Goal: Task Accomplishment & Management: Manage account settings

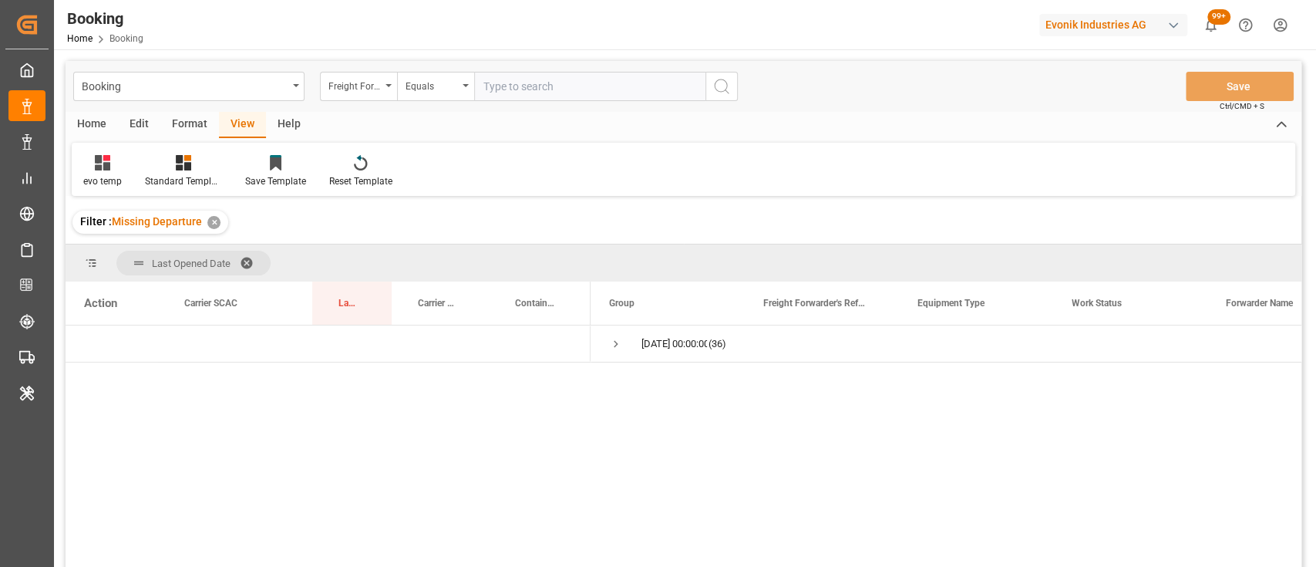
click at [179, 126] on div "Format" at bounding box center [189, 125] width 59 height 26
click at [117, 174] on div "Filter Rows" at bounding box center [105, 181] width 45 height 14
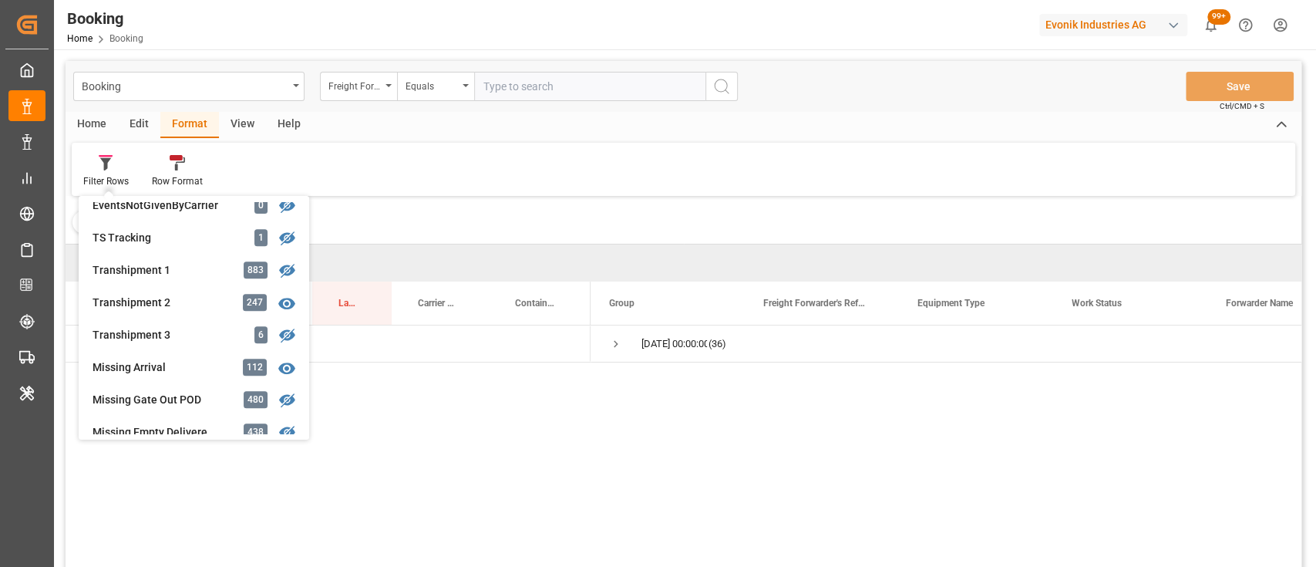
scroll to position [469, 0]
click at [1219, 246] on div "Last Opened Date" at bounding box center [684, 262] width 1236 height 37
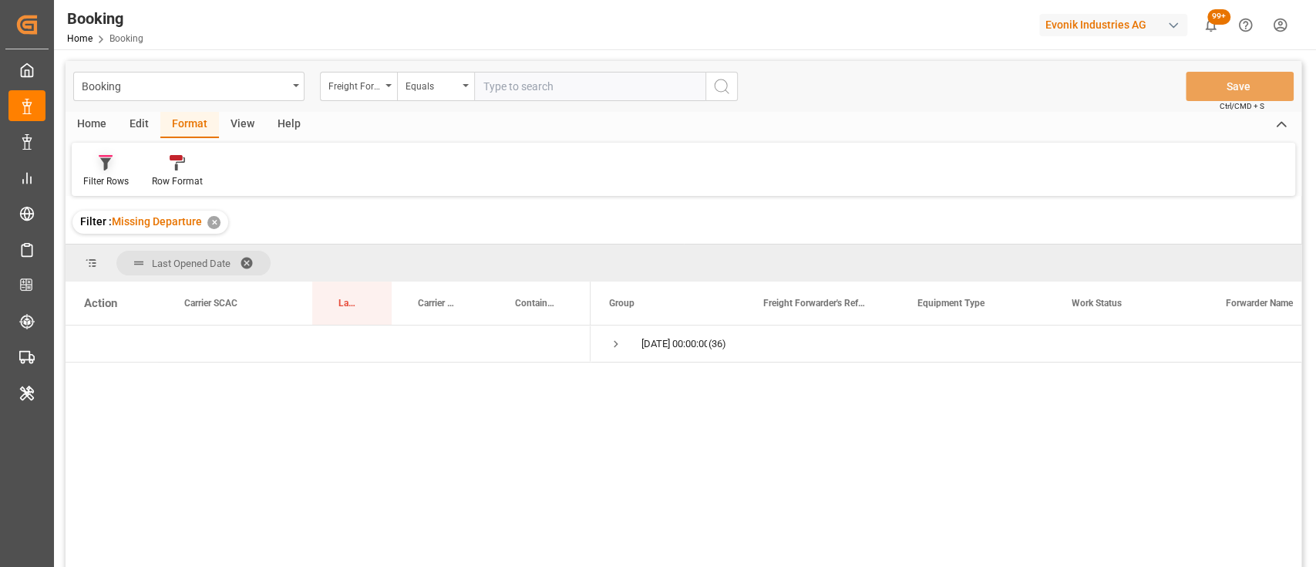
click at [107, 175] on div "Filter Rows" at bounding box center [105, 181] width 45 height 14
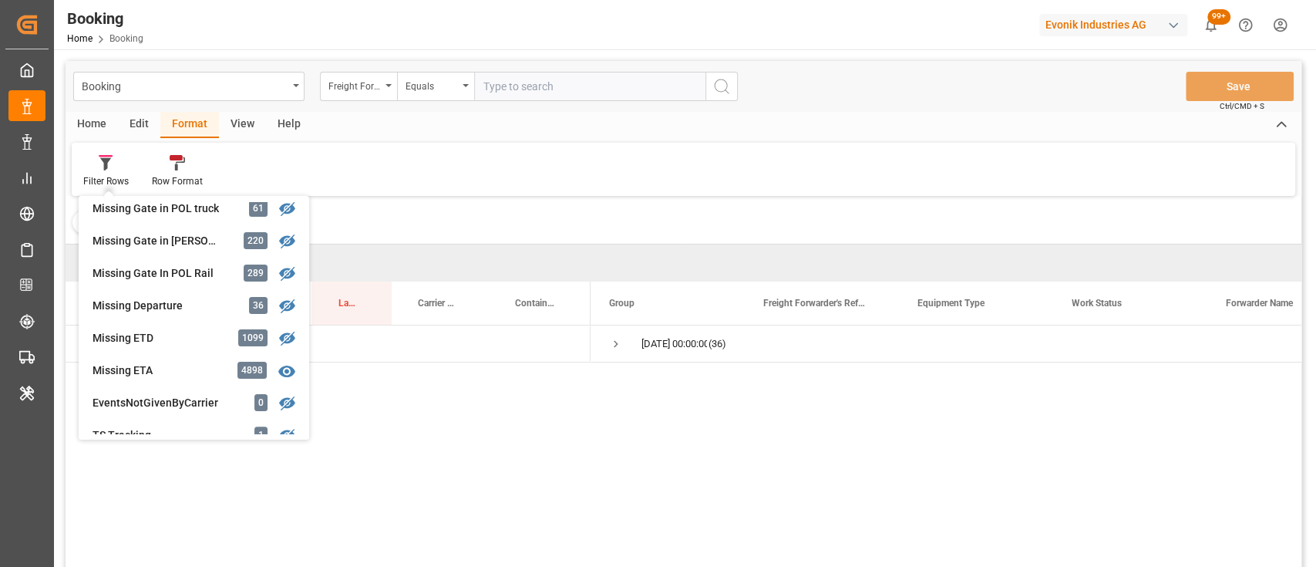
scroll to position [271, 0]
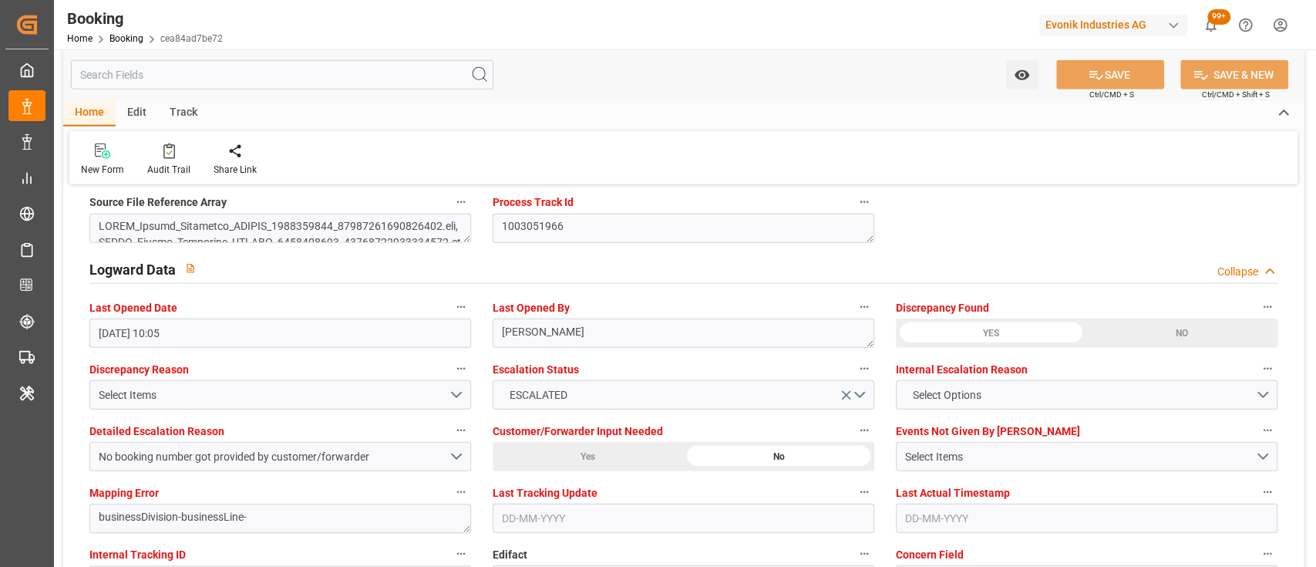
scroll to position [2729, 0]
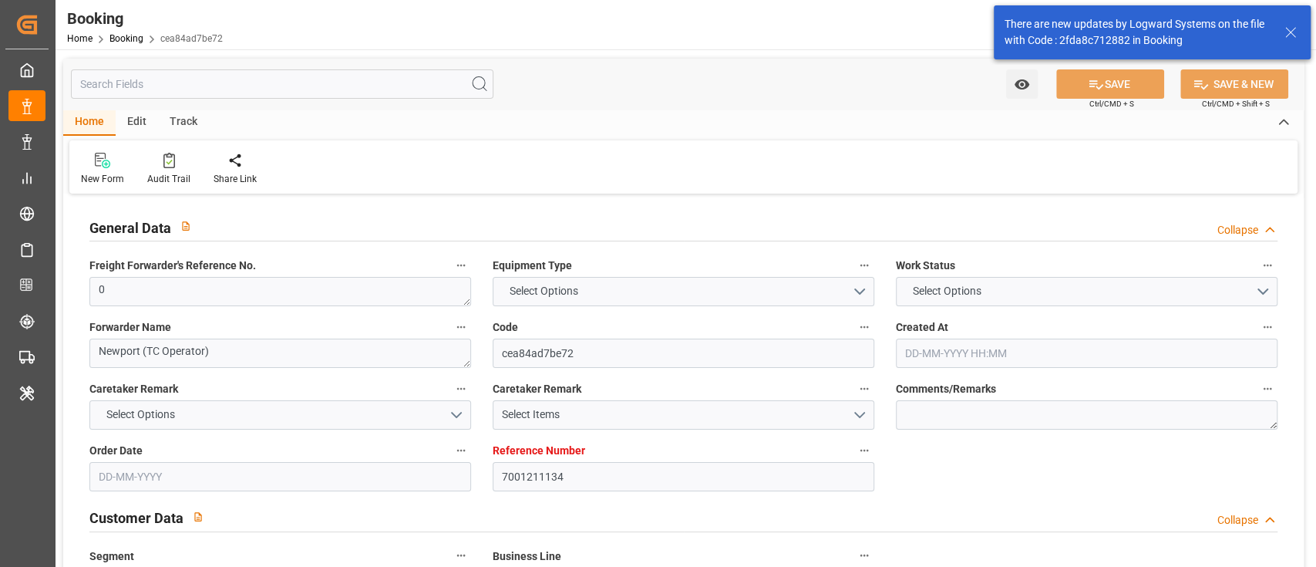
type input "7001211134"
type input "9786815"
type input "OOCL"
type input "Orient Overseas Container Line Ltd"
type input "NLRTM"
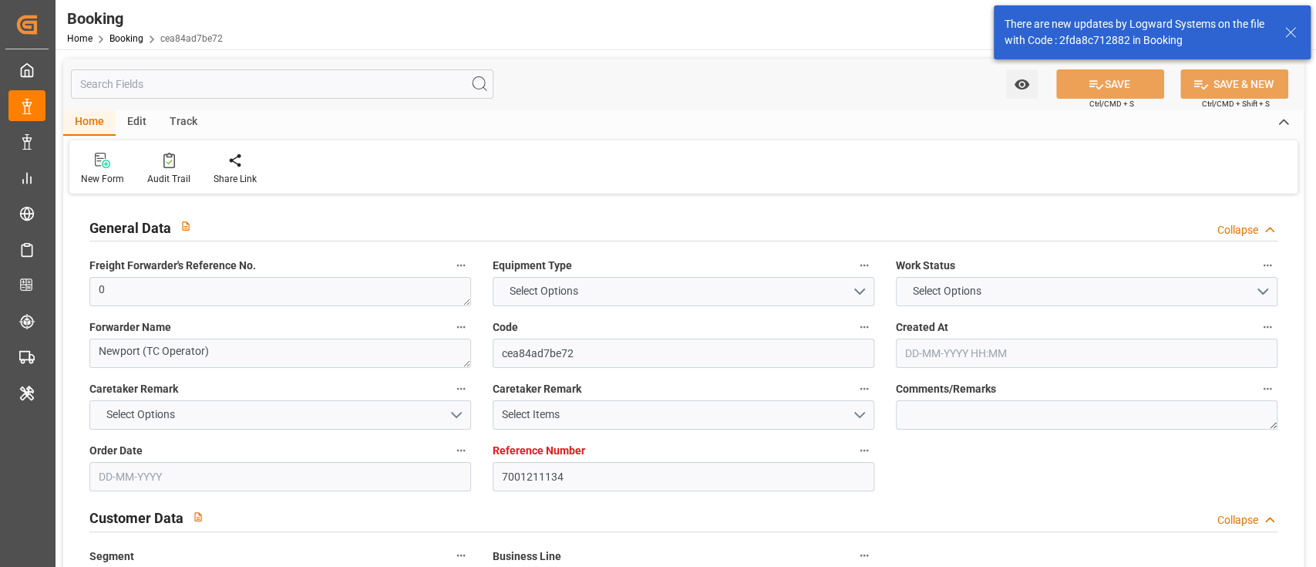
type input "KRPUS"
type input "CNSGH"
type input "0"
type input "[DATE] 11:13"
type input "[DATE]"
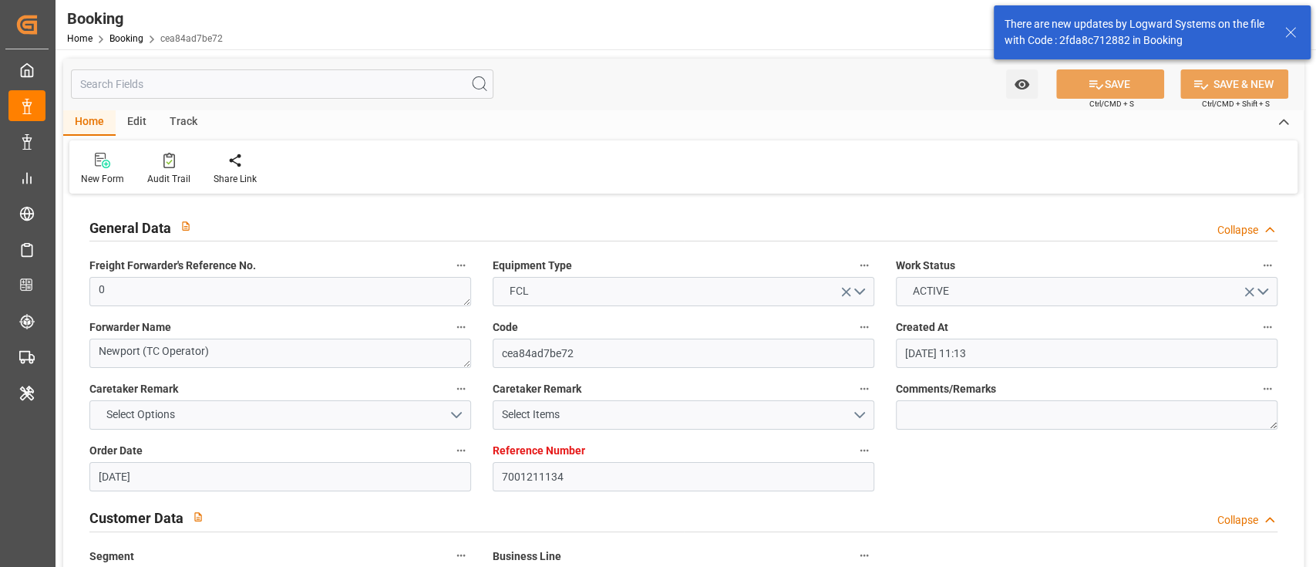
type input "[DATE]"
type input "01-08-2025"
type input "08-09-2025 00:00"
type input "25-08-2025 00:00"
type input "09-09-2025 00:00"
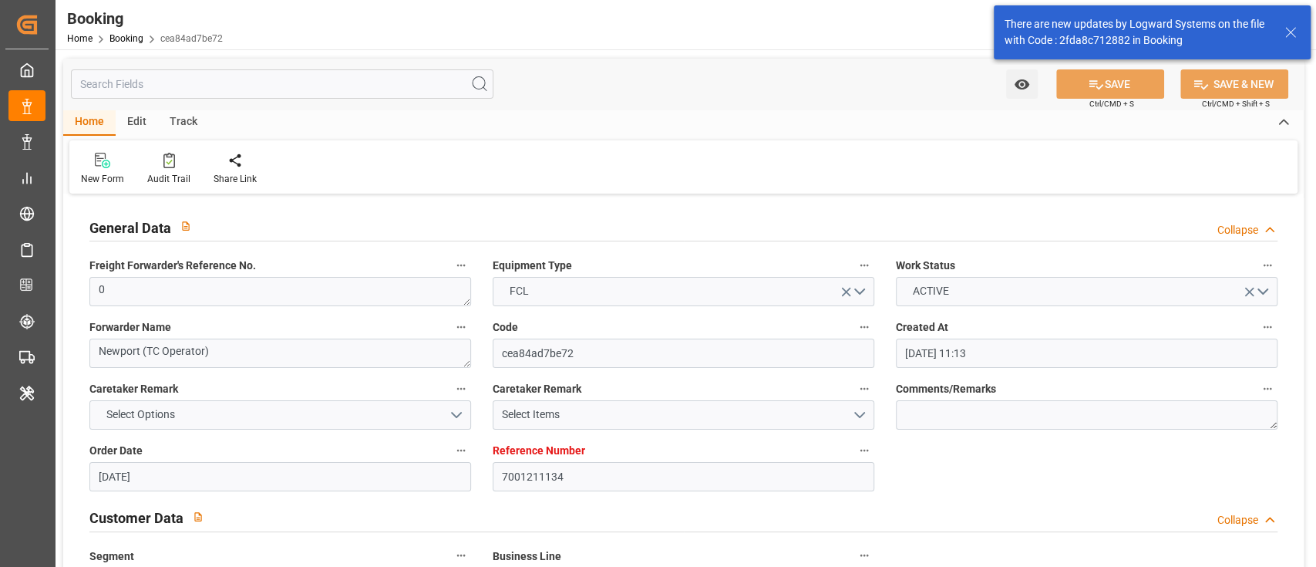
type input "23-08-2025 00:00"
type input "22-10-2025 00:00"
type input "14-10-2025 00:00"
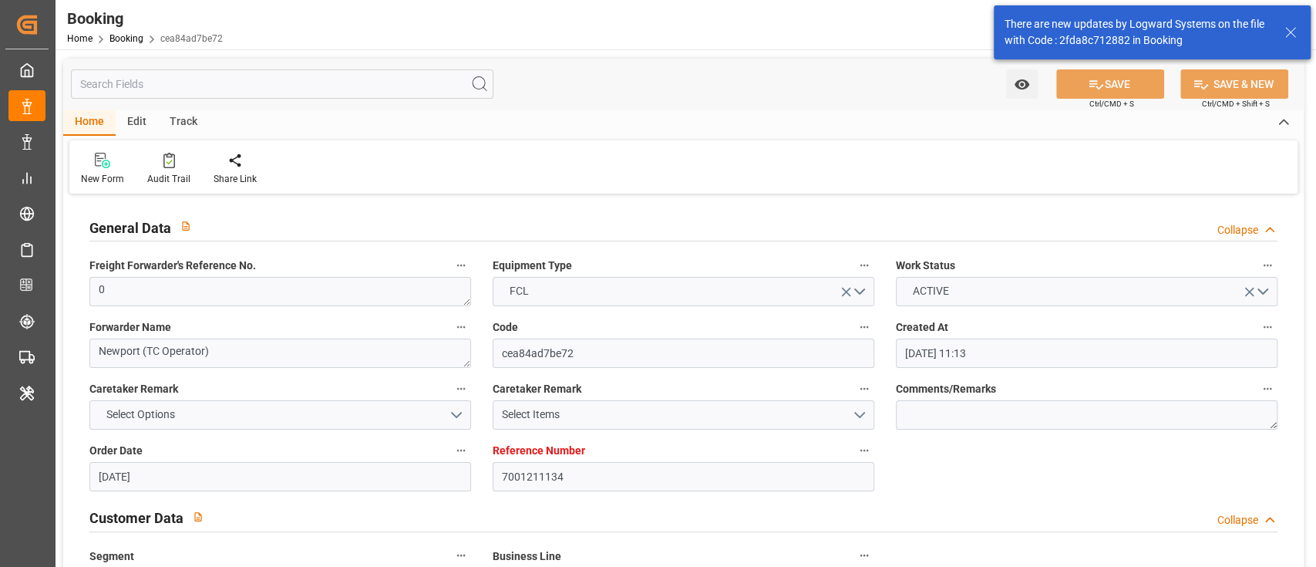
type input "21-10-2025 00:00"
type input "14-08-2025"
type input "10-09-2025 10:05"
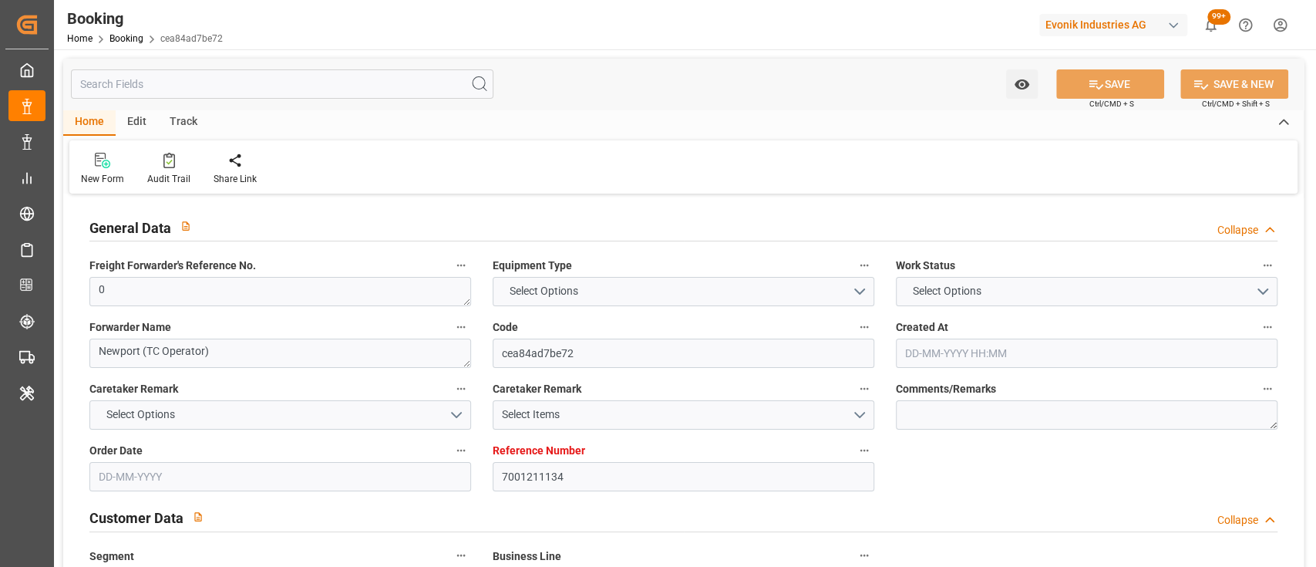
type input "7001211134"
type input "9786815"
type input "OOCL"
type input "Orient Overseas Container Line Ltd"
type input "NLRTM"
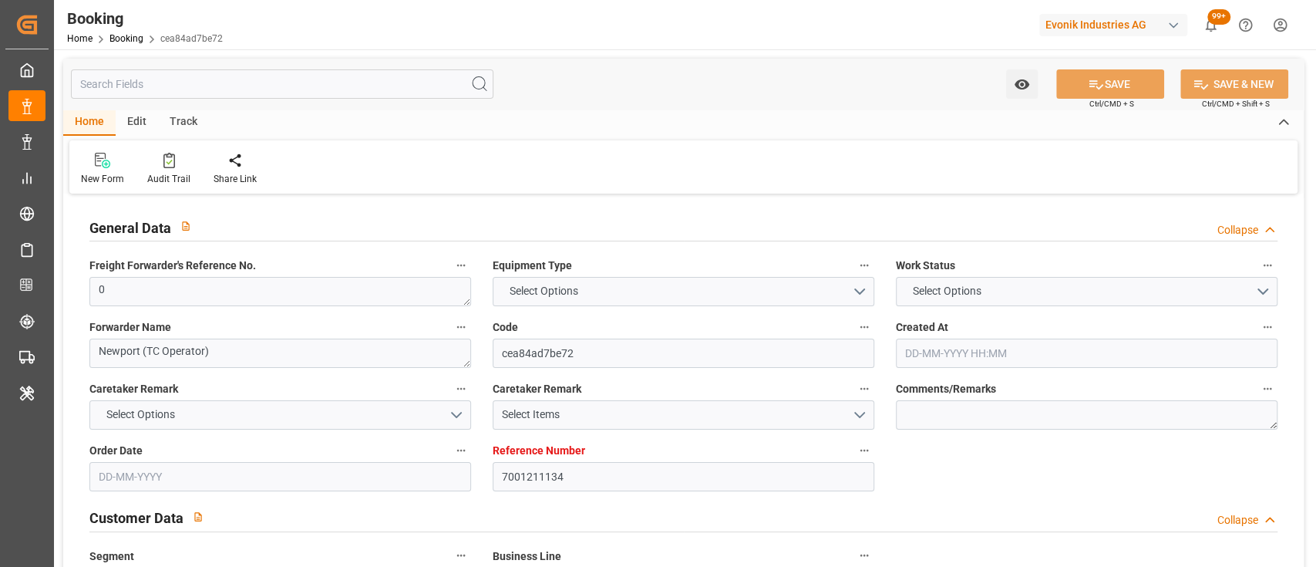
type input "KRPUS"
type input "CNSGH"
type input "0"
type input "[DATE] 11:13"
type input "[DATE]"
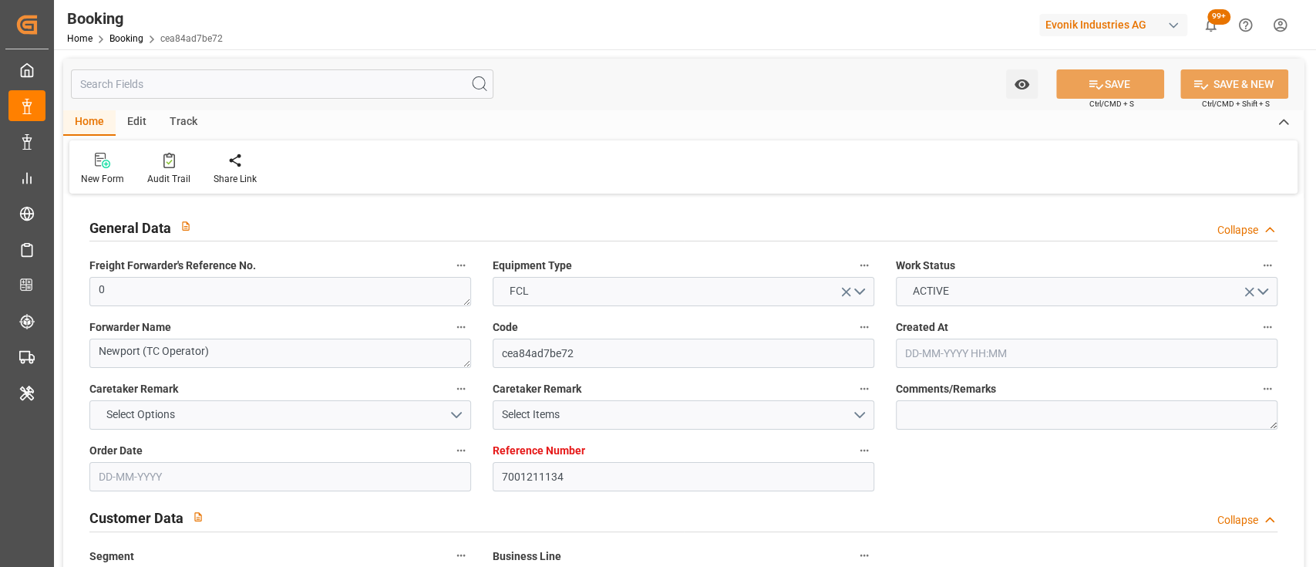
type input "[DATE]"
type input "[DATE] 00:00"
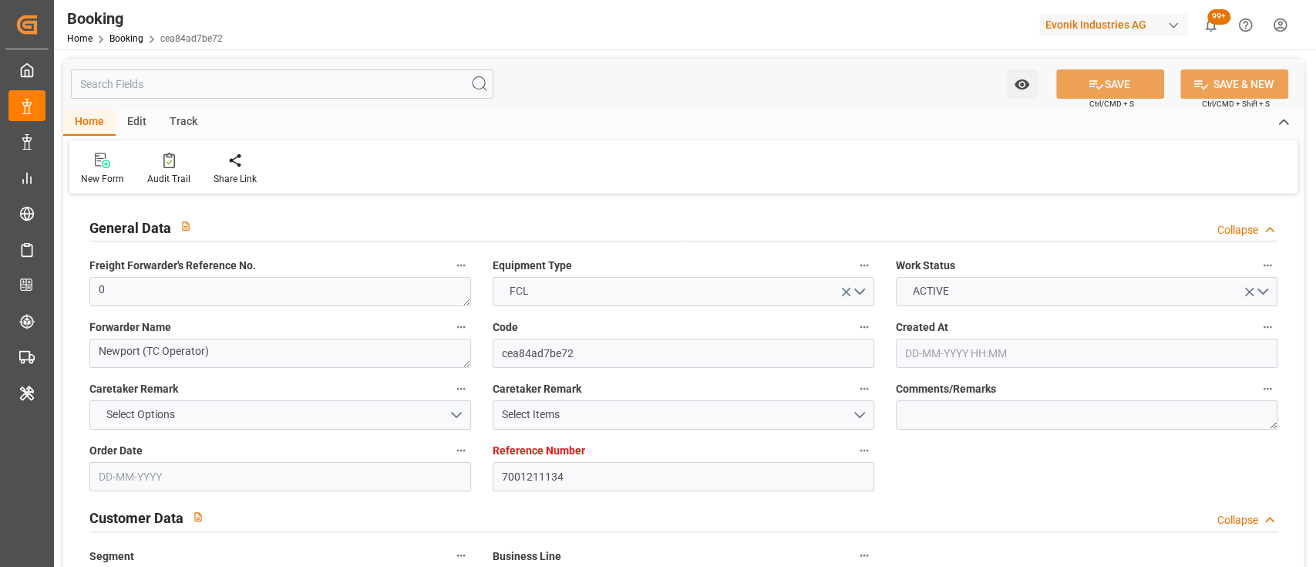
type input "[DATE] 00:00"
type input "14-10-2025 00:00"
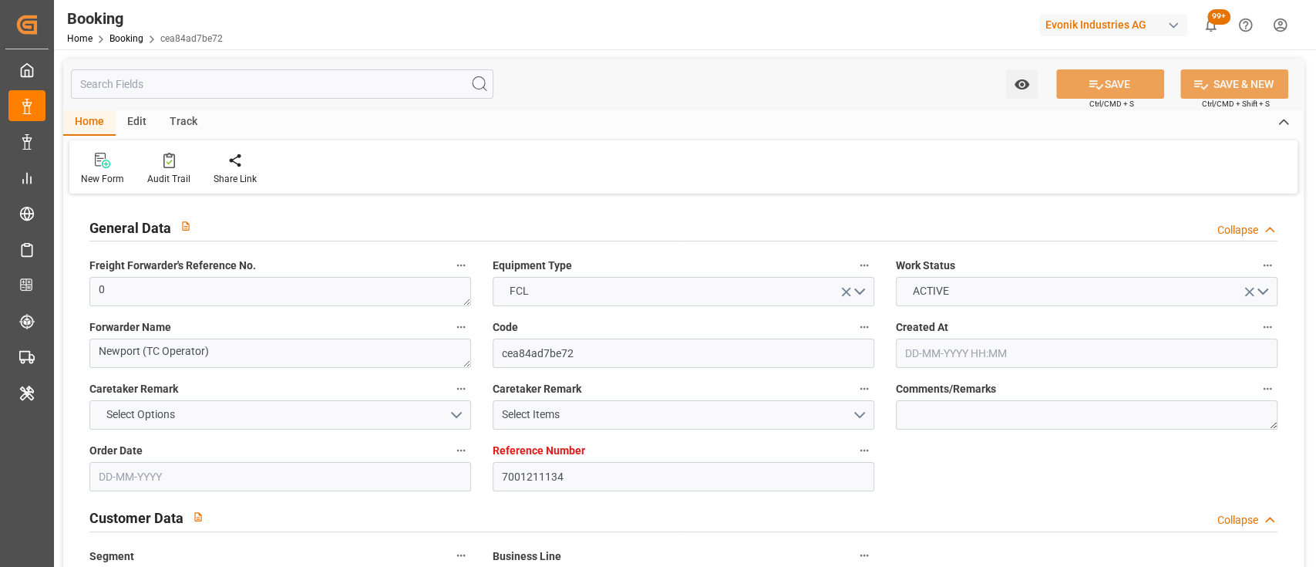
type input "21-10-2025 00:00"
type input "14-08-2025"
type input "10-09-2025 10:05"
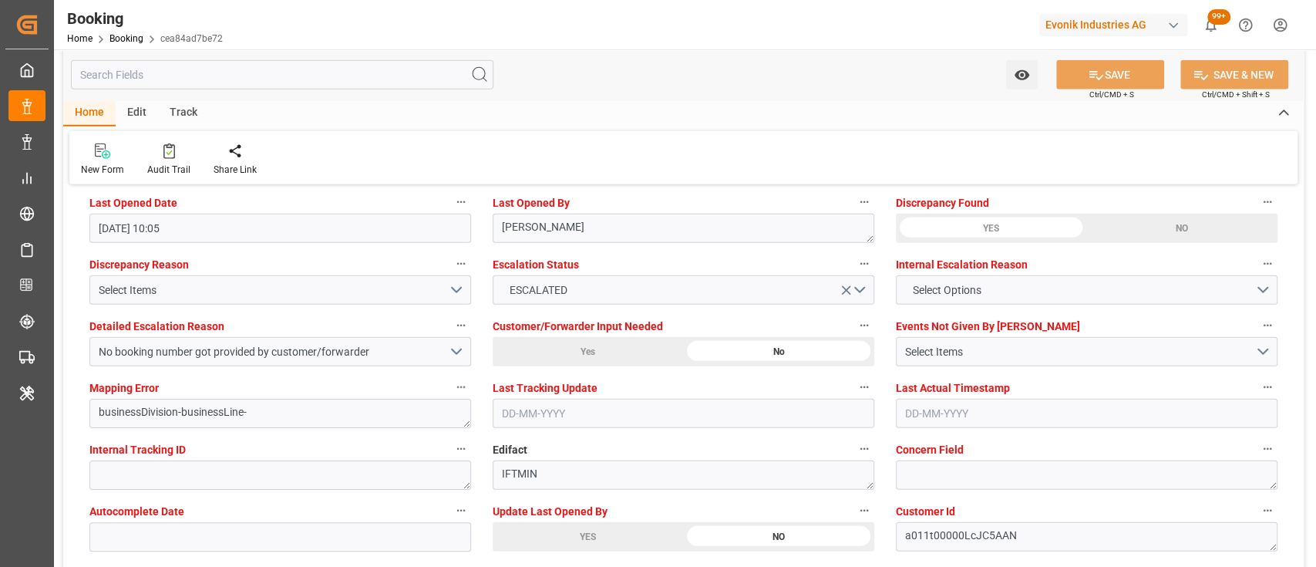
scroll to position [2838, 0]
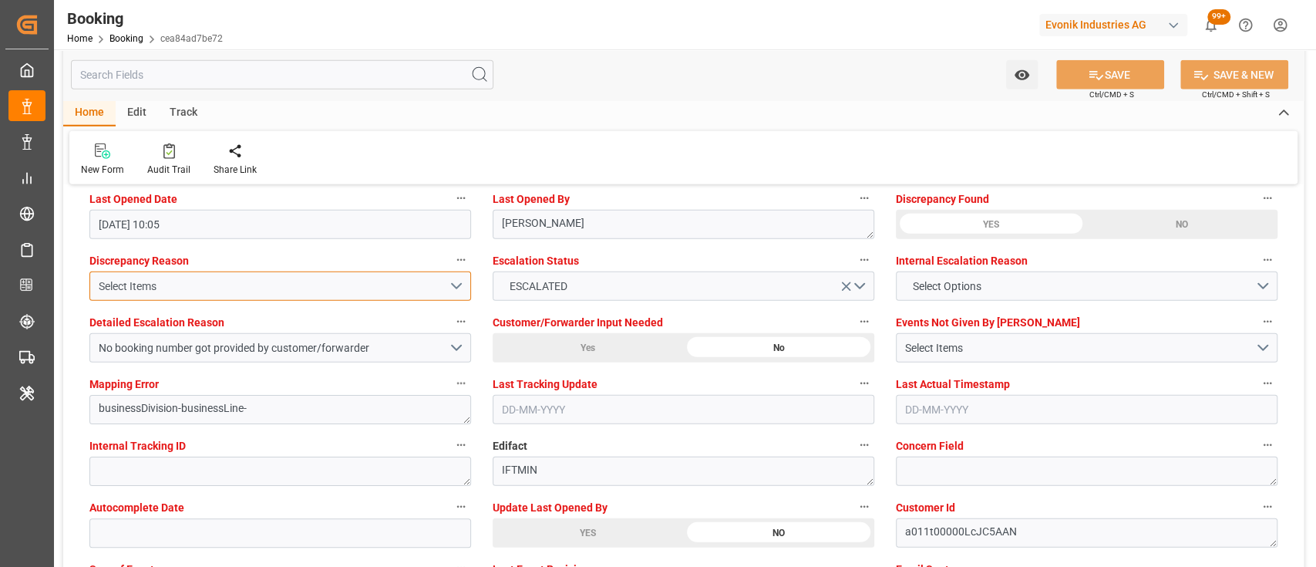
click at [234, 284] on div "Select Items" at bounding box center [274, 286] width 350 height 16
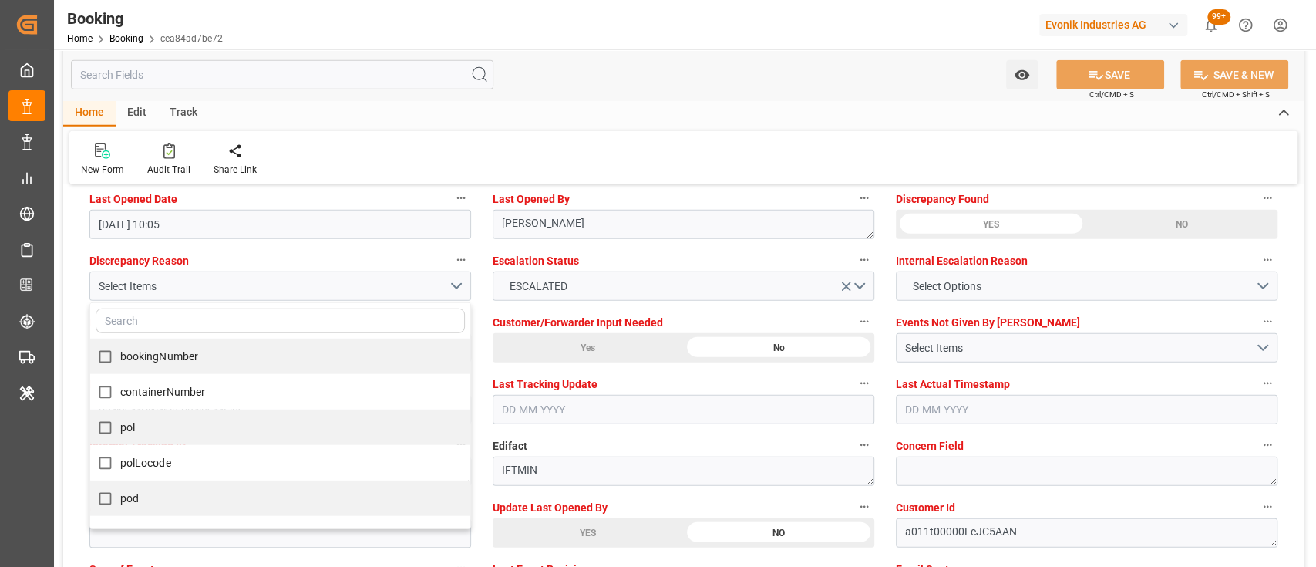
click at [560, 126] on div "Home Edit Track New Form Audit Trail Share Link" at bounding box center [683, 142] width 1240 height 84
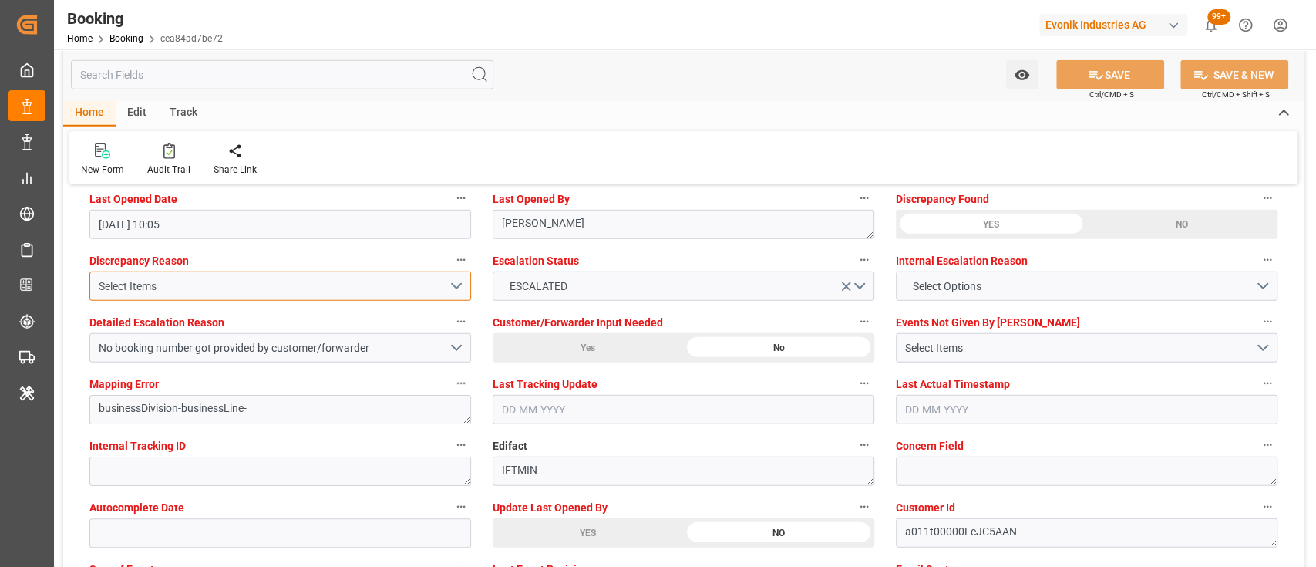
click at [461, 285] on button "Select Items" at bounding box center [280, 285] width 382 height 29
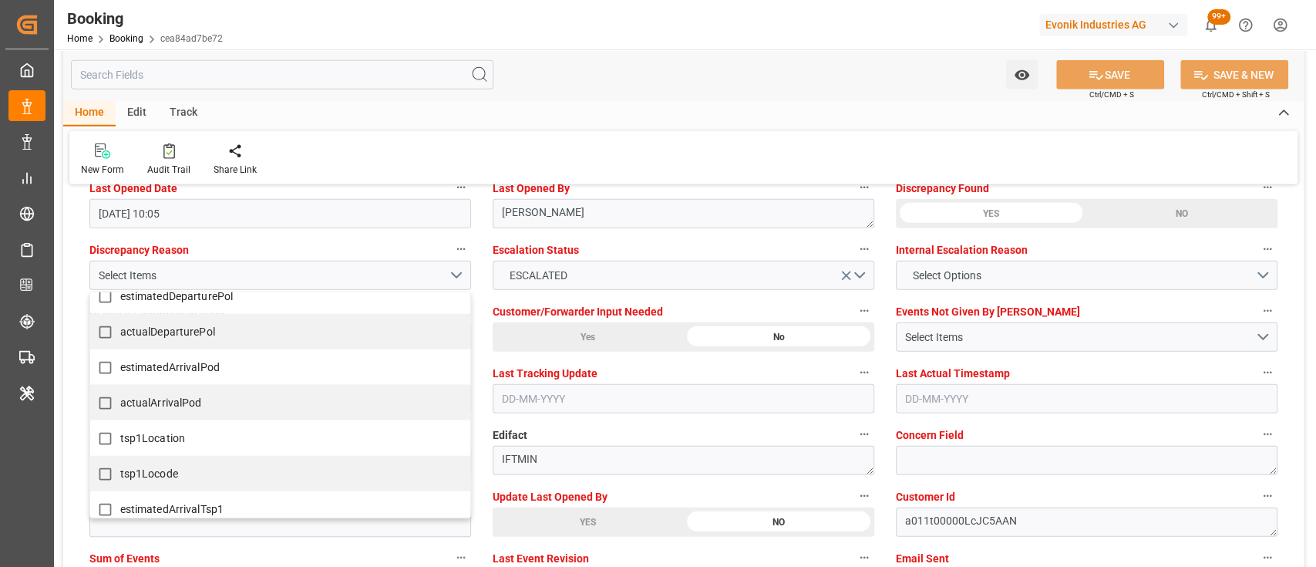
scroll to position [296, 0]
click at [553, 111] on div "Home Edit Track" at bounding box center [683, 113] width 1240 height 26
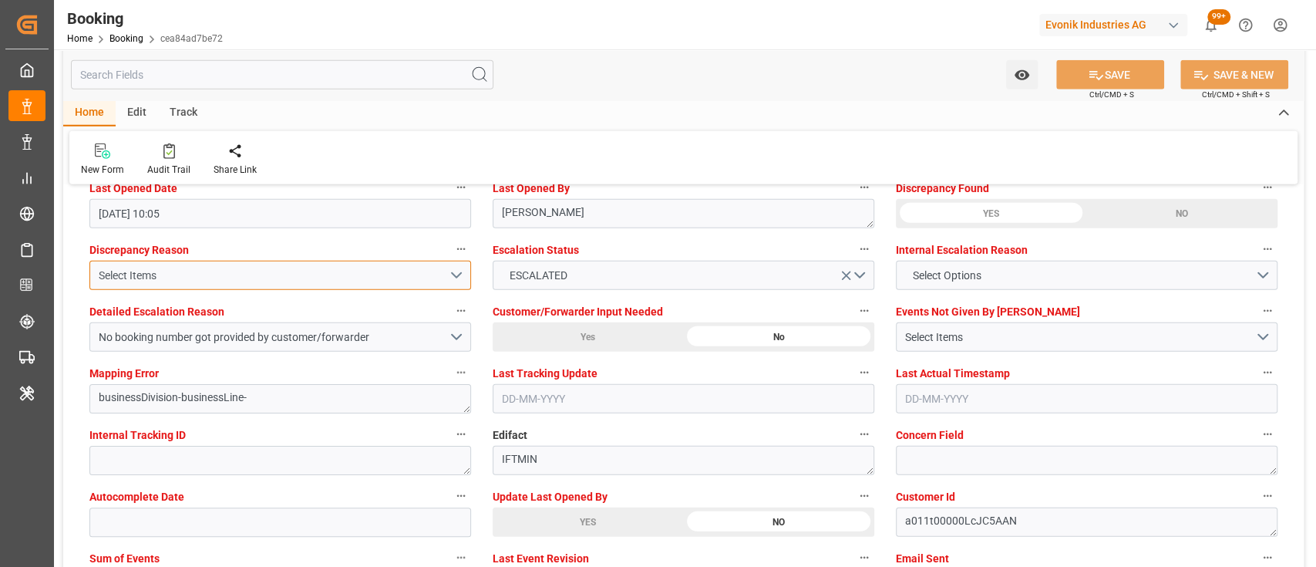
click at [444, 278] on div "Select Items" at bounding box center [274, 275] width 350 height 16
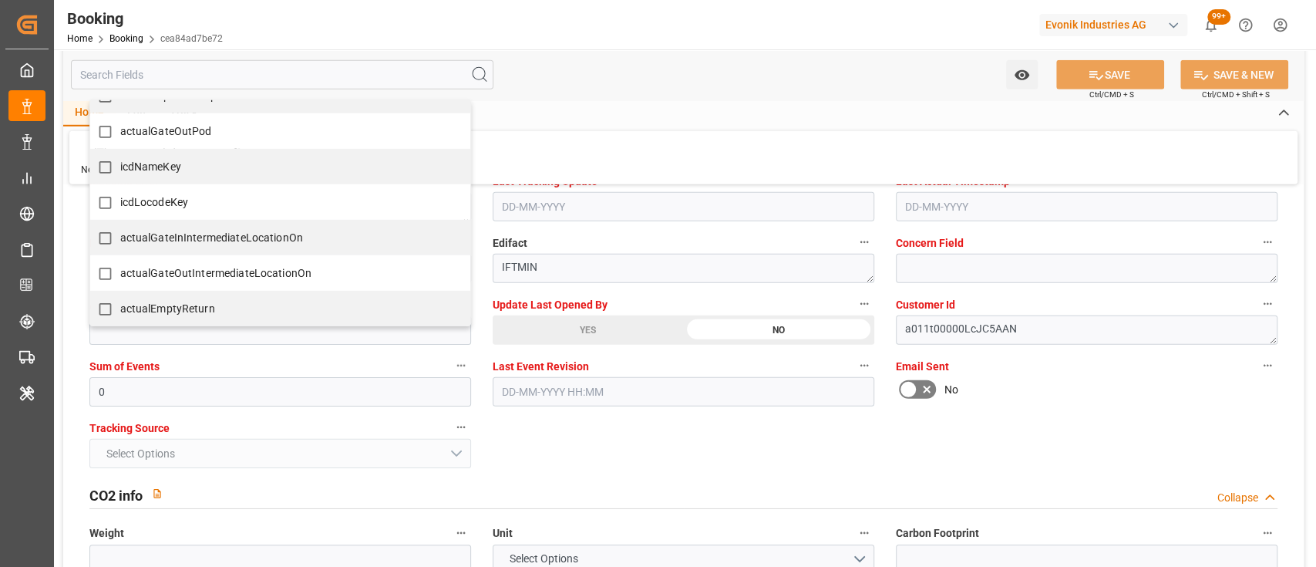
scroll to position [3042, 0]
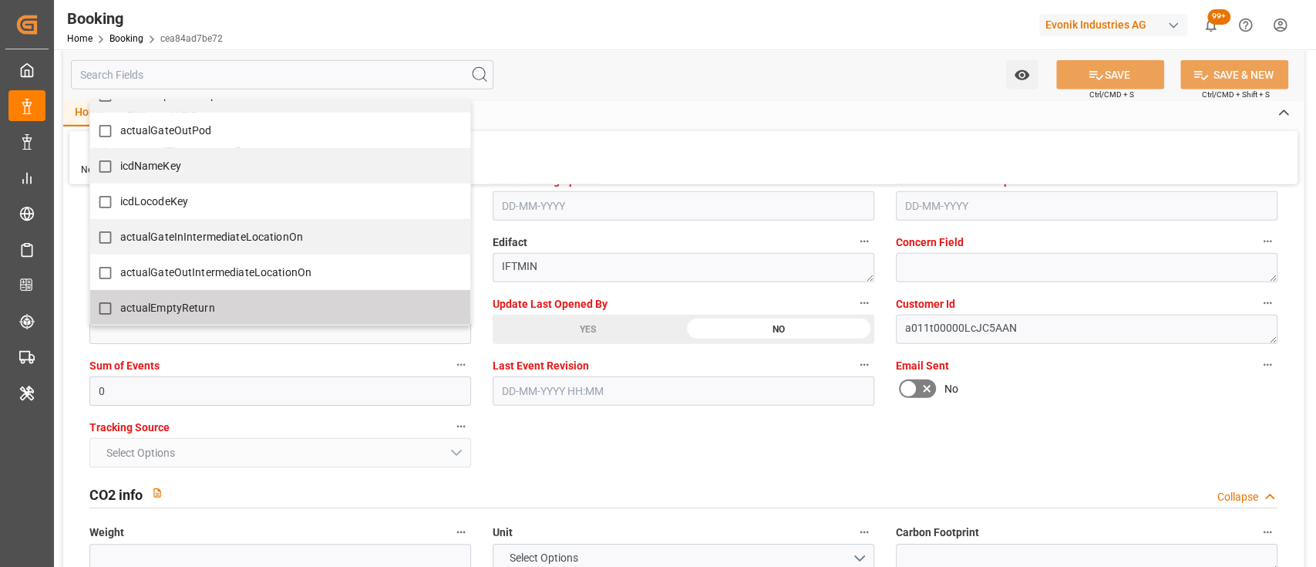
click at [641, 74] on div "Watch Option SAVE Ctrl/CMD + S SAVE & NEW Ctrl/CMD + Shift + S" at bounding box center [683, 74] width 1240 height 51
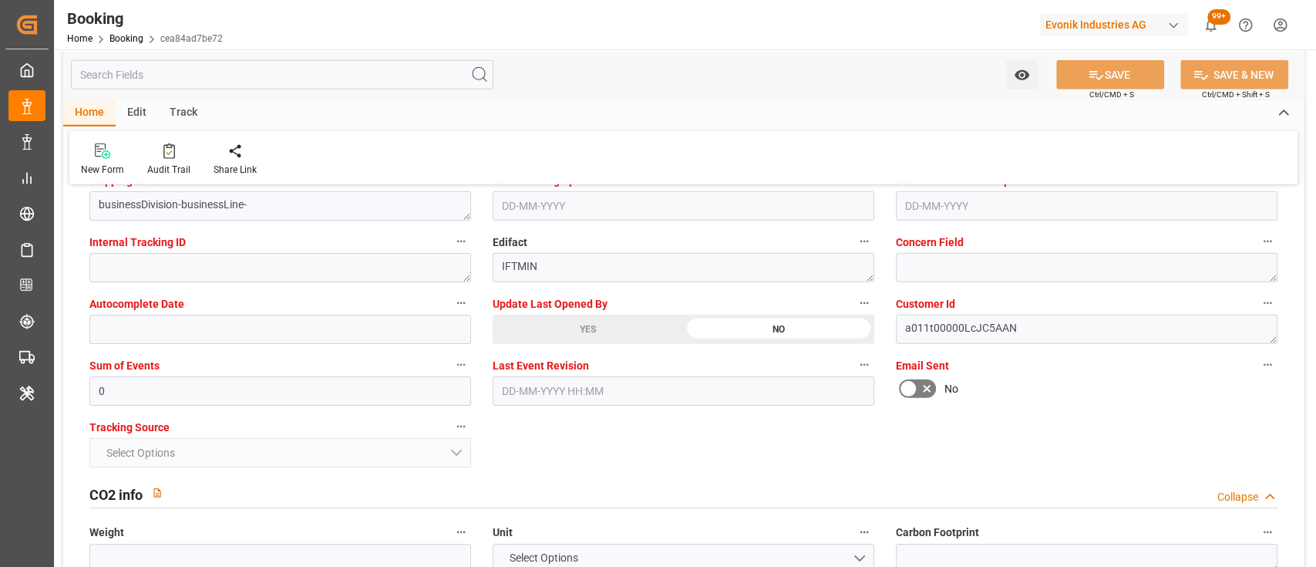
click at [1122, 140] on div "New Form Audit Trail Share Link" at bounding box center [683, 157] width 1228 height 53
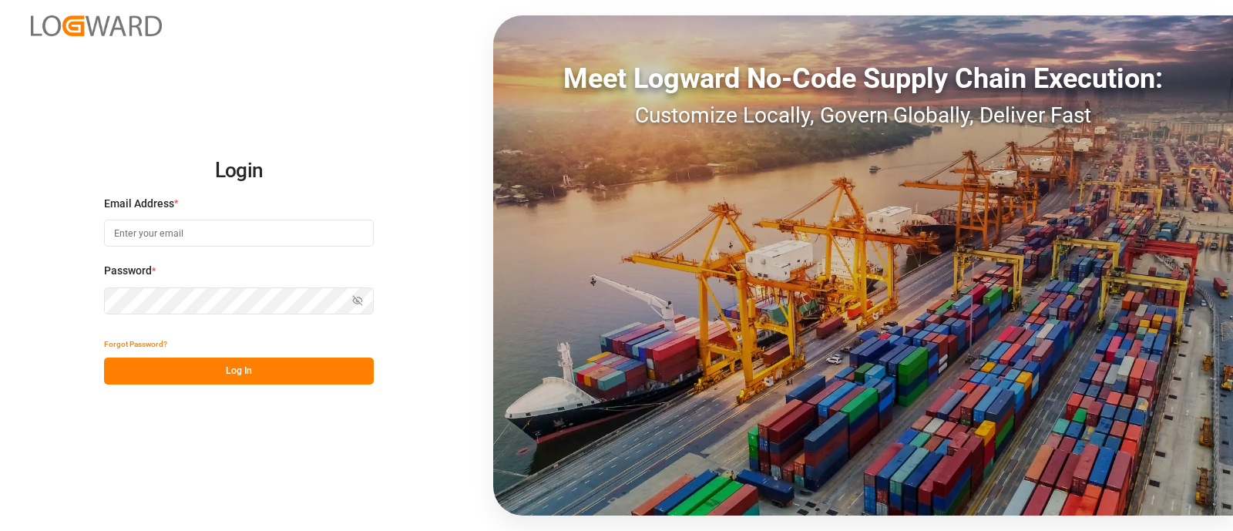
click at [214, 234] on input at bounding box center [239, 233] width 270 height 27
type input "[PERSON_NAME][EMAIL_ADDRESS][PERSON_NAME][DOMAIN_NAME]"
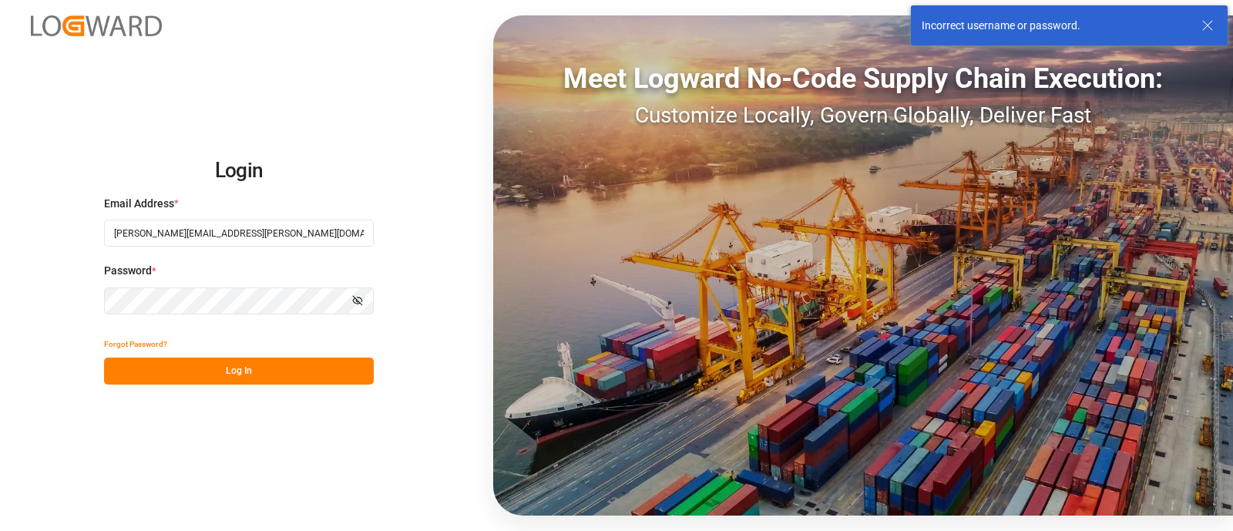
click at [351, 296] on button "Show password" at bounding box center [357, 301] width 32 height 27
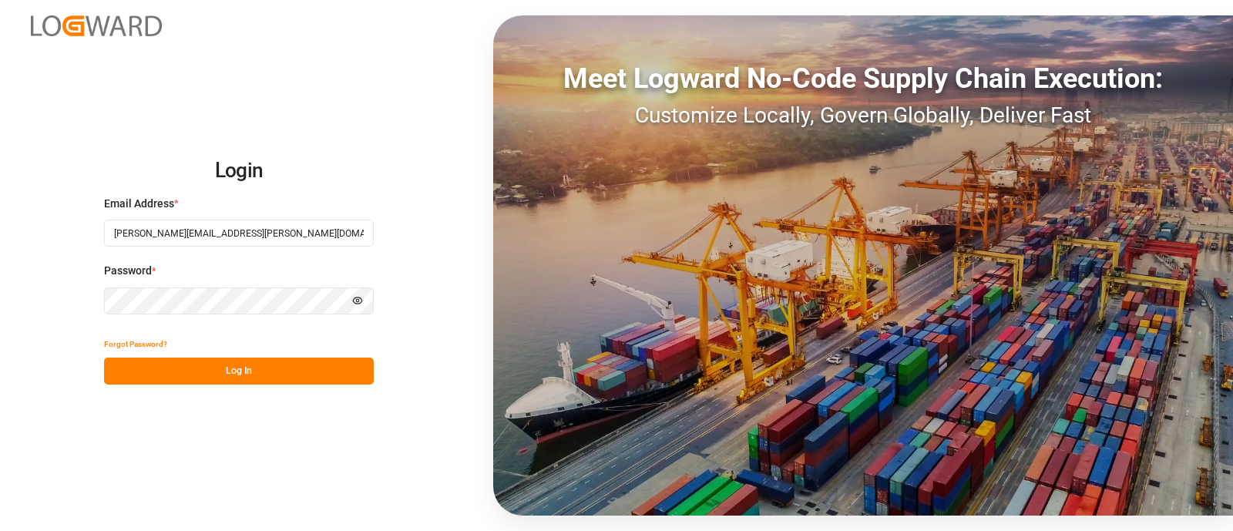
click at [270, 363] on button "Log In" at bounding box center [239, 371] width 270 height 27
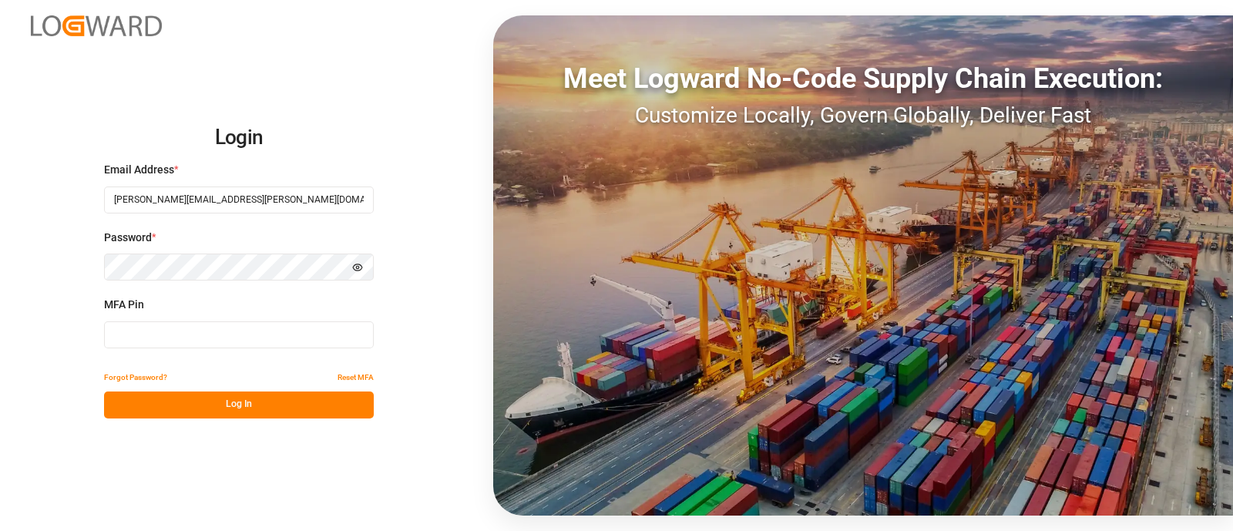
type input "402499"
click at [354, 371] on button "Reset MFA" at bounding box center [356, 378] width 36 height 27
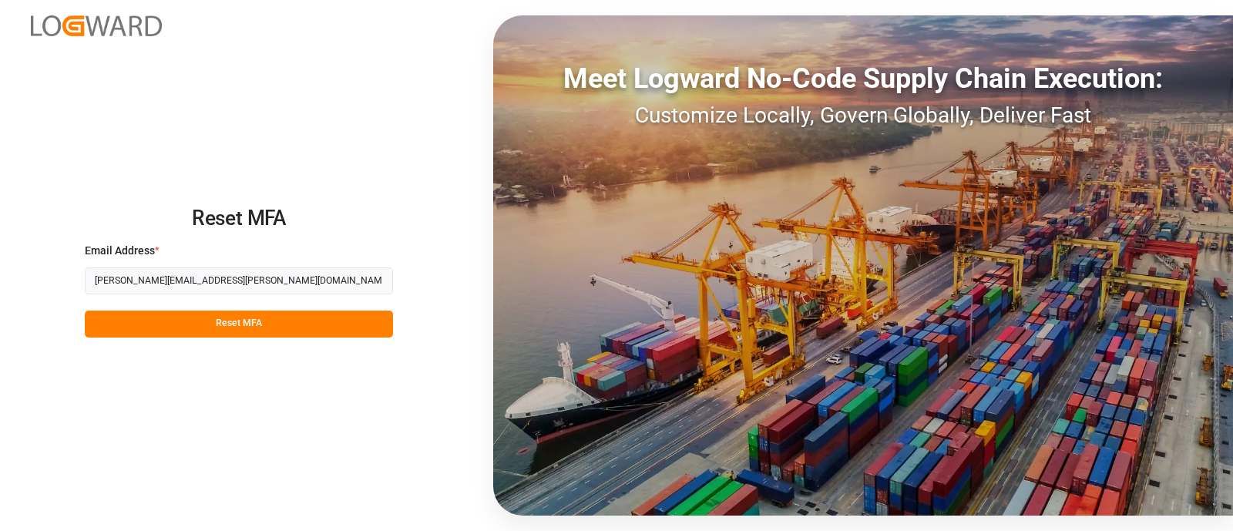
click at [239, 318] on button "Reset MFA" at bounding box center [239, 324] width 308 height 27
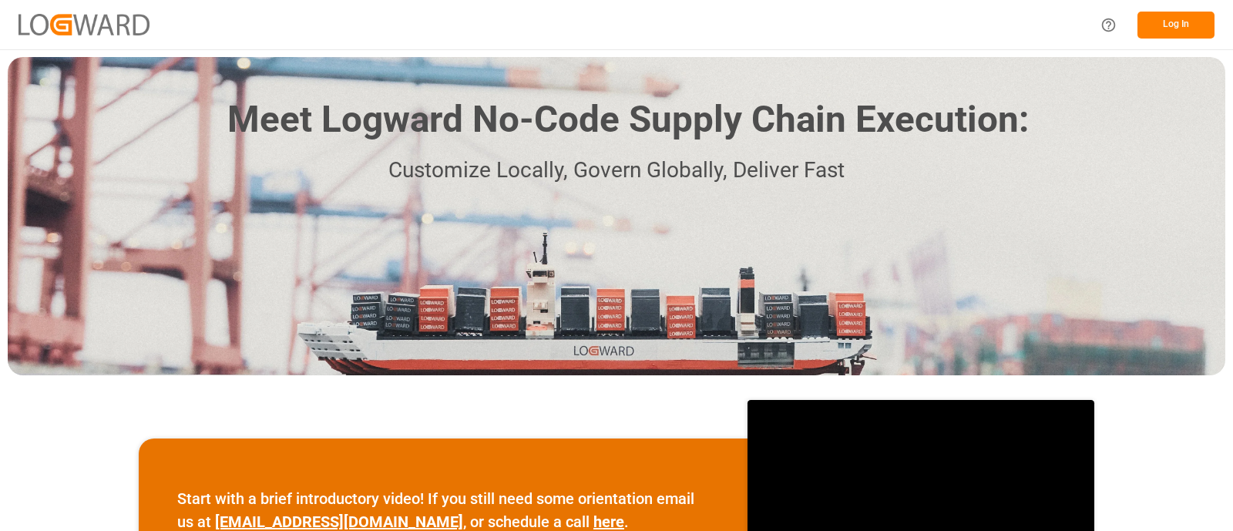
click at [1164, 31] on button "Log In" at bounding box center [1176, 25] width 77 height 27
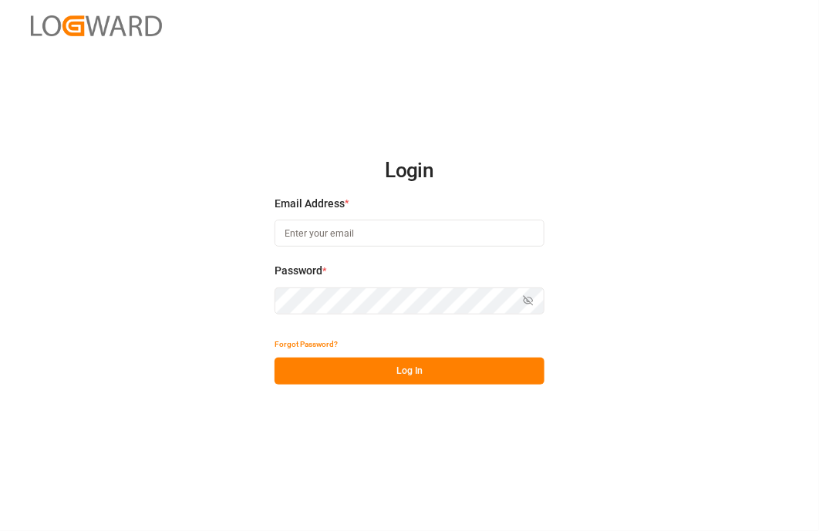
click at [406, 234] on input at bounding box center [409, 233] width 270 height 27
type input "shaini.ghorai@logward.com"
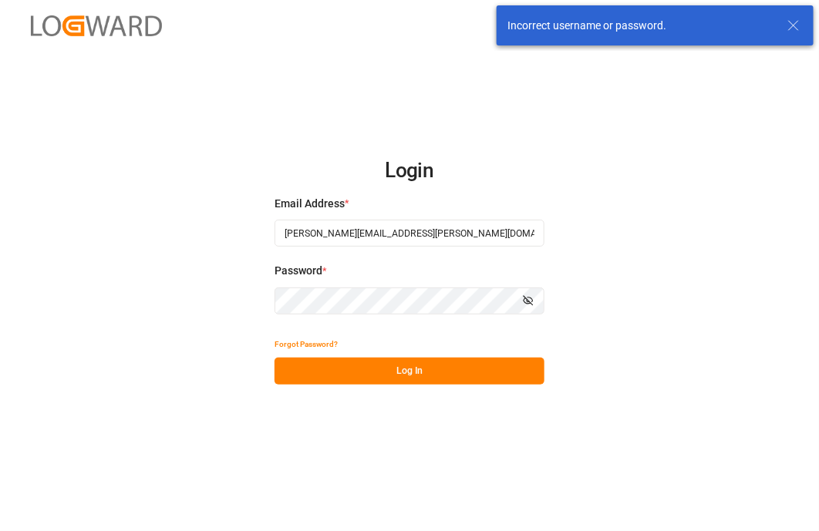
click at [527, 301] on icon "button" at bounding box center [527, 301] width 2 height 2
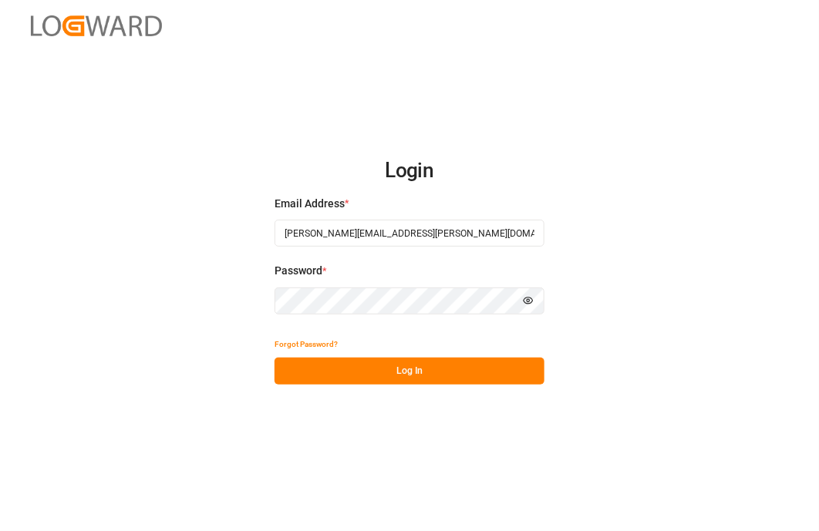
click at [356, 368] on button "Log In" at bounding box center [409, 371] width 270 height 27
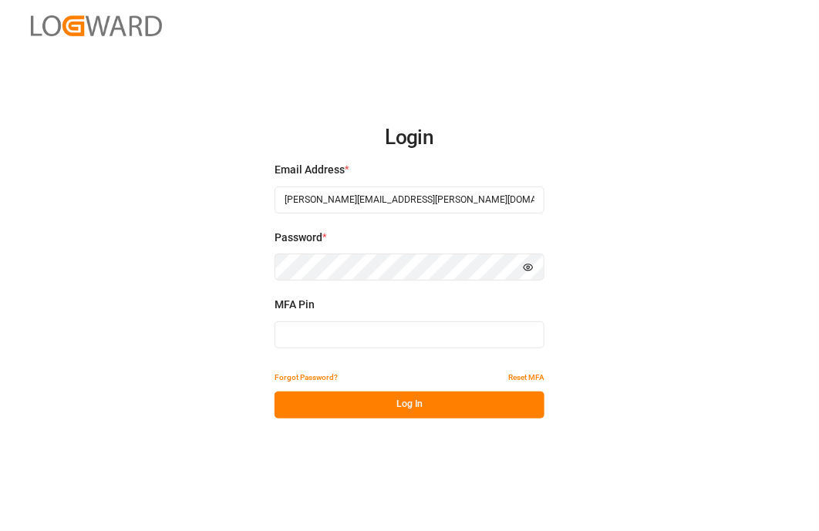
type input "181836"
click at [294, 379] on button "Forgot Password?" at bounding box center [305, 378] width 63 height 27
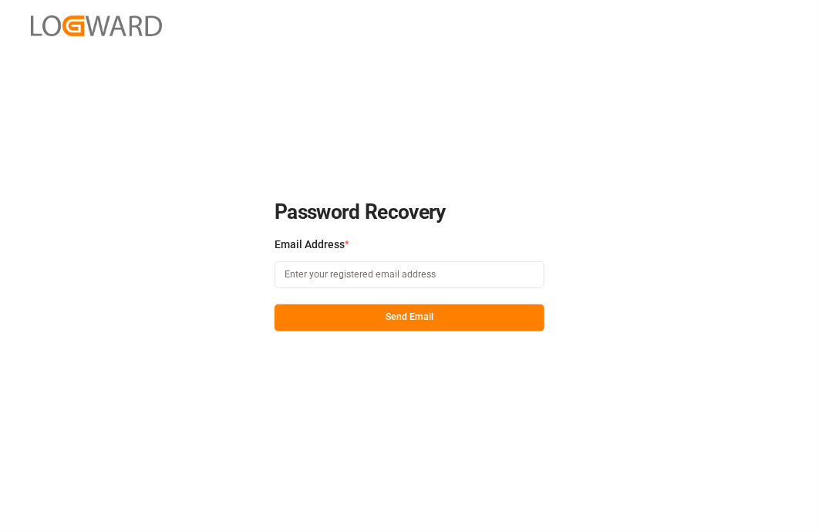
click at [439, 264] on input at bounding box center [409, 274] width 270 height 27
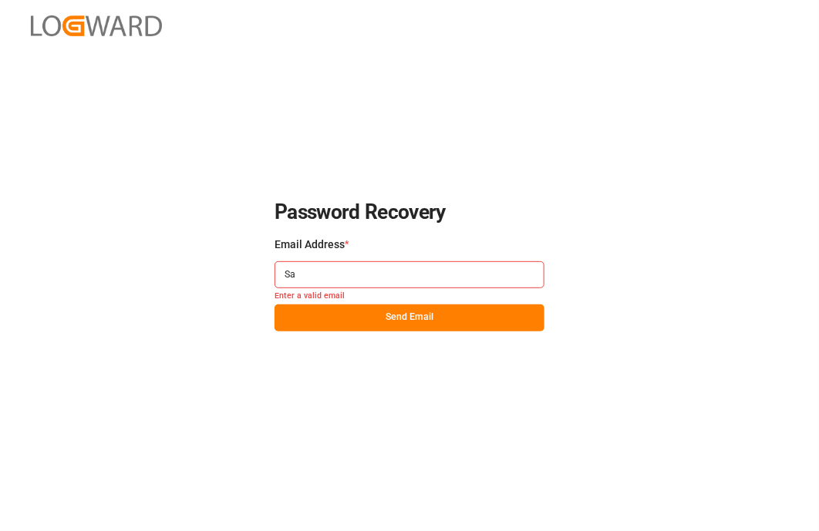
type input "S"
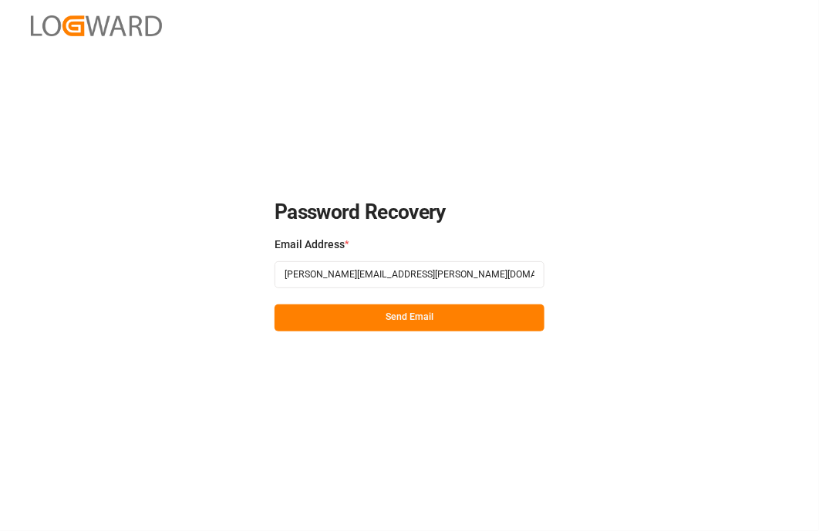
type input "Shaini.ghorai@logward.com"
click at [407, 329] on button "Send Email" at bounding box center [409, 317] width 270 height 27
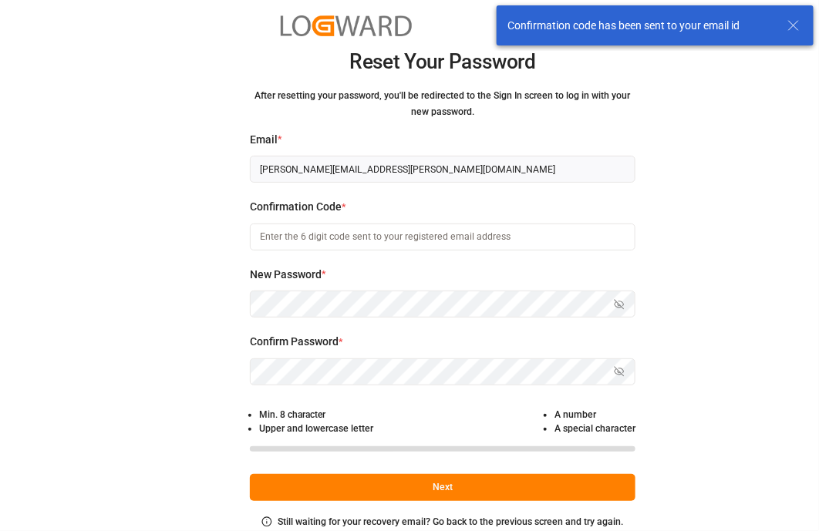
click at [405, 240] on input at bounding box center [442, 237] width 385 height 27
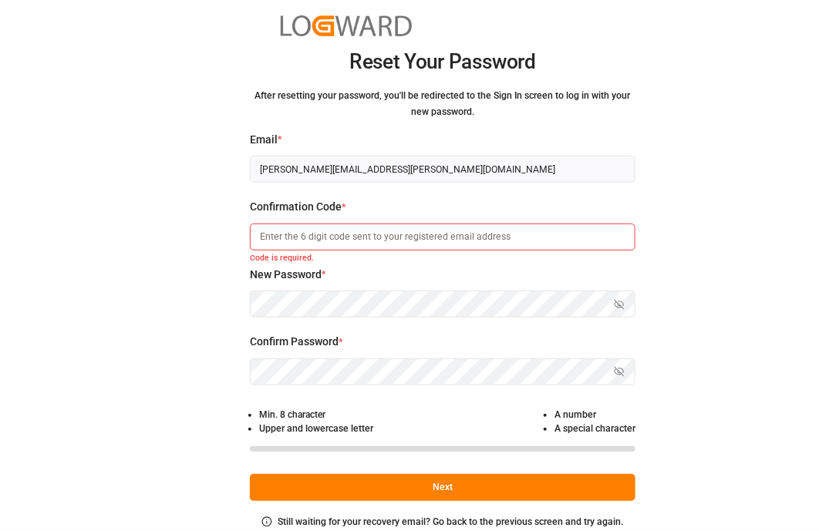
click at [642, 287] on div "Reset Your Password After resetting your password, you'll be redirected to the …" at bounding box center [409, 265] width 819 height 531
click at [352, 241] on input at bounding box center [442, 237] width 385 height 27
click at [722, 315] on div "Reset Your Password After resetting your password, you'll be redirected to the …" at bounding box center [409, 265] width 819 height 531
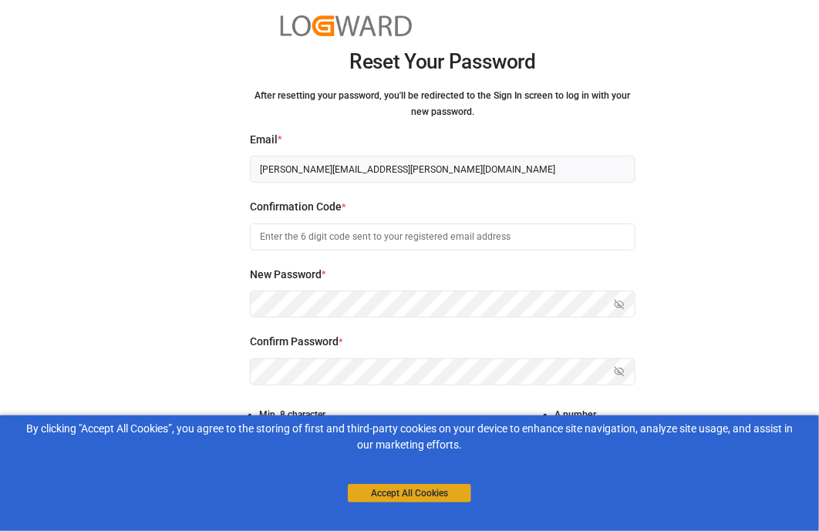
click at [419, 495] on button "Accept All Cookies" at bounding box center [409, 493] width 123 height 19
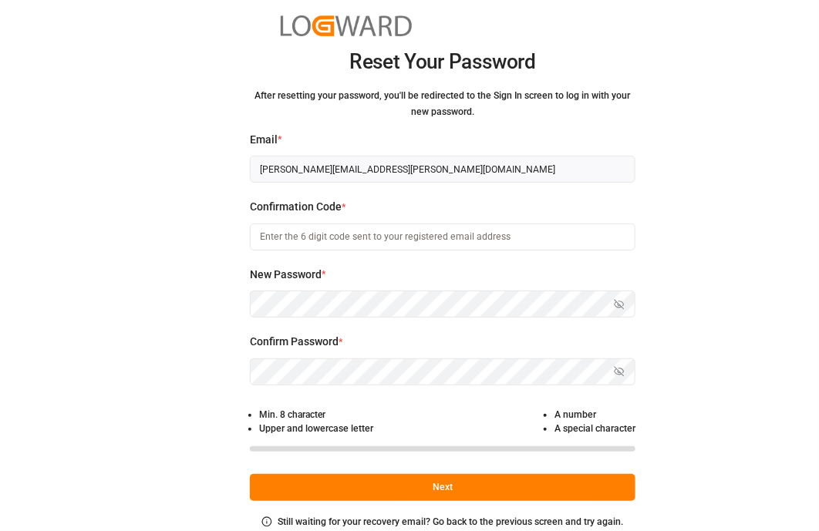
click at [345, 240] on input at bounding box center [442, 237] width 385 height 27
paste input "390401"
type input "390401"
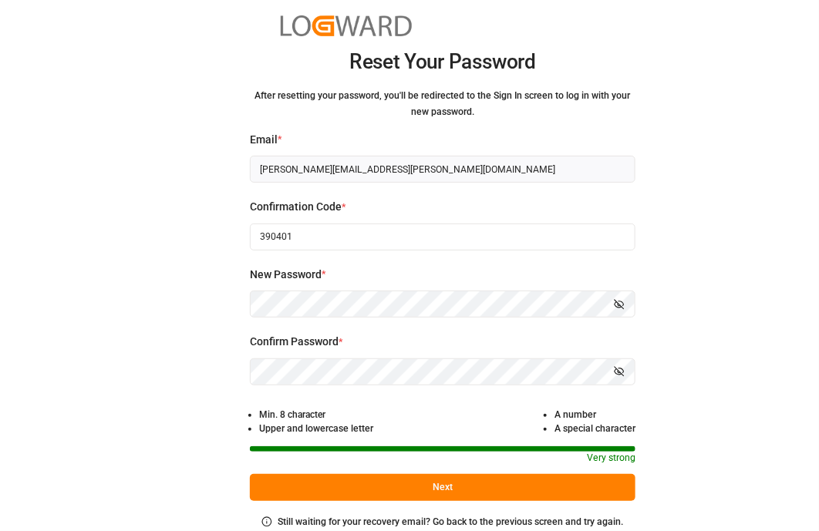
click at [422, 483] on button "Next" at bounding box center [442, 487] width 385 height 27
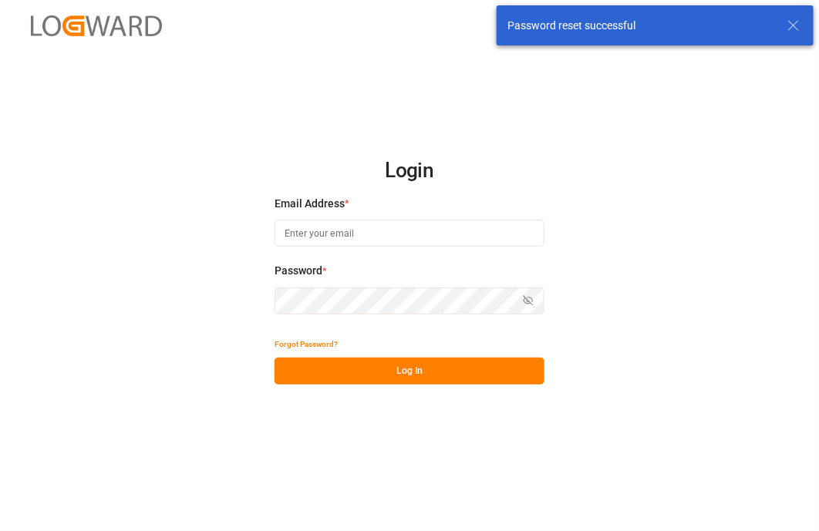
click at [352, 217] on div "Email Address *" at bounding box center [409, 230] width 270 height 68
click at [352, 220] on input at bounding box center [409, 233] width 270 height 27
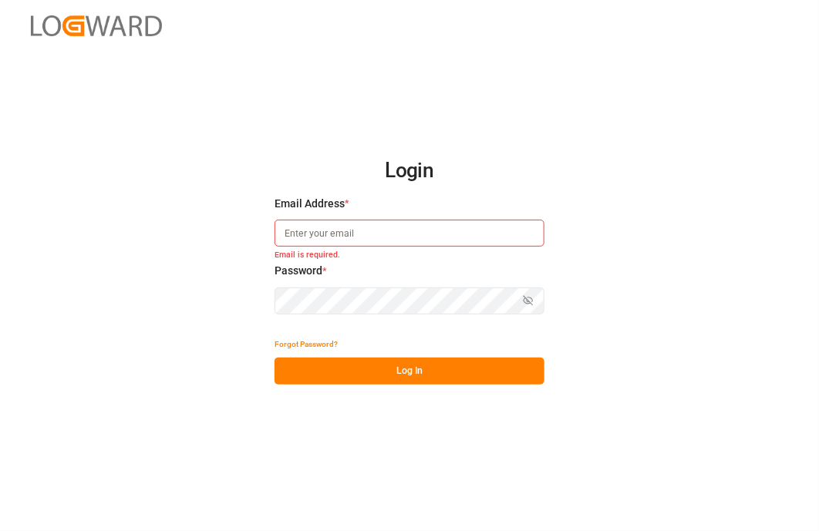
click at [0, 530] on com-1password-menu at bounding box center [0, 531] width 0 height 0
click at [389, 230] on input at bounding box center [409, 233] width 270 height 27
type input "[PERSON_NAME][EMAIL_ADDRESS][PERSON_NAME][DOMAIN_NAME]"
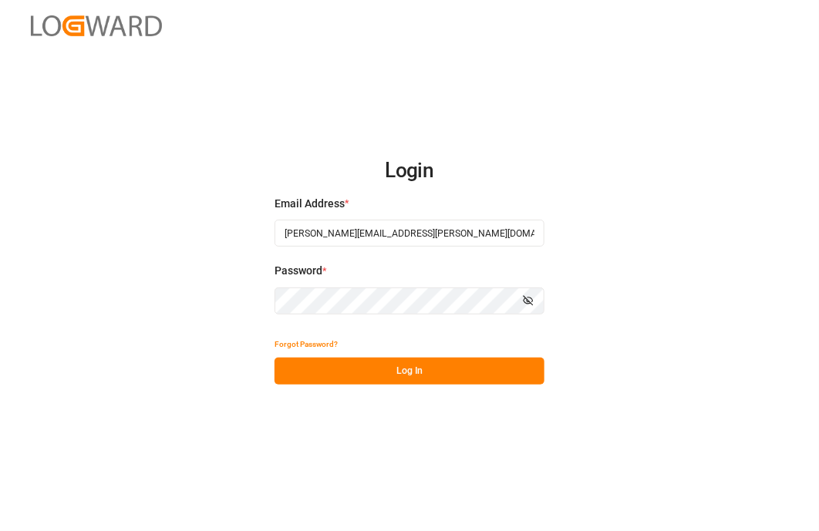
click at [0, 530] on com-1password-button at bounding box center [0, 531] width 0 height 0
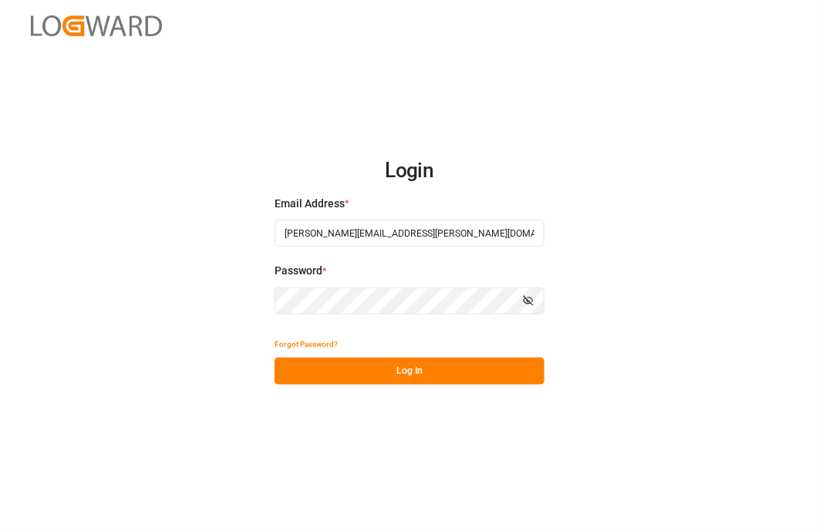
click at [612, 456] on div "Login Email Address * [PERSON_NAME][EMAIL_ADDRESS][PERSON_NAME][DOMAIN_NAME] Pa…" at bounding box center [409, 265] width 819 height 531
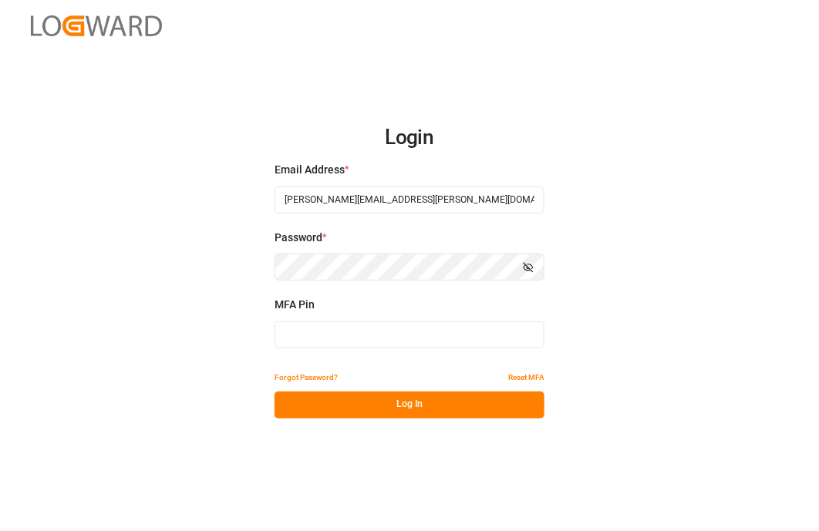
click at [460, 342] on input at bounding box center [409, 334] width 270 height 27
click at [325, 348] on input at bounding box center [409, 334] width 270 height 27
paste input "910128"
type input "9"
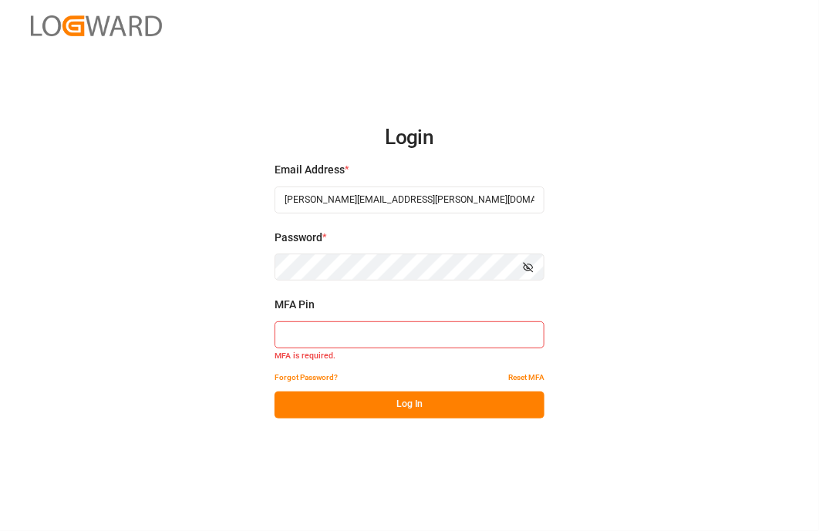
type input "2"
click at [362, 395] on button "Log In" at bounding box center [409, 405] width 270 height 27
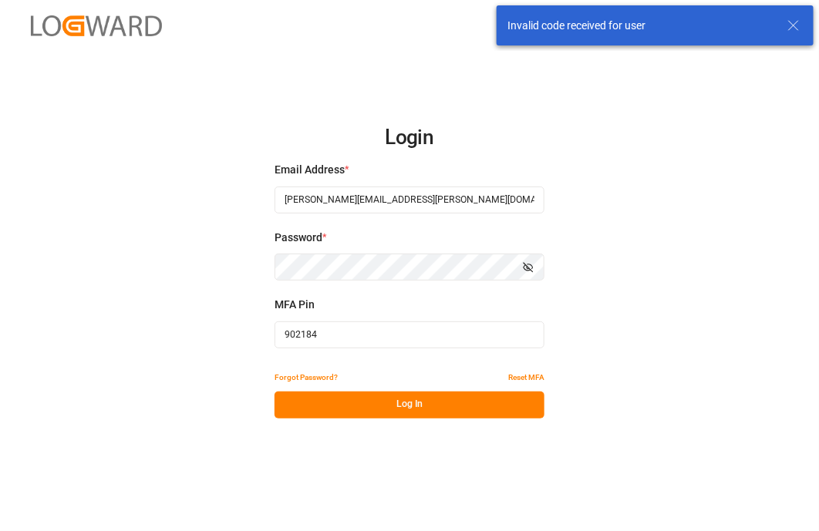
click at [351, 326] on input "902184" at bounding box center [409, 334] width 270 height 27
paste input "10128"
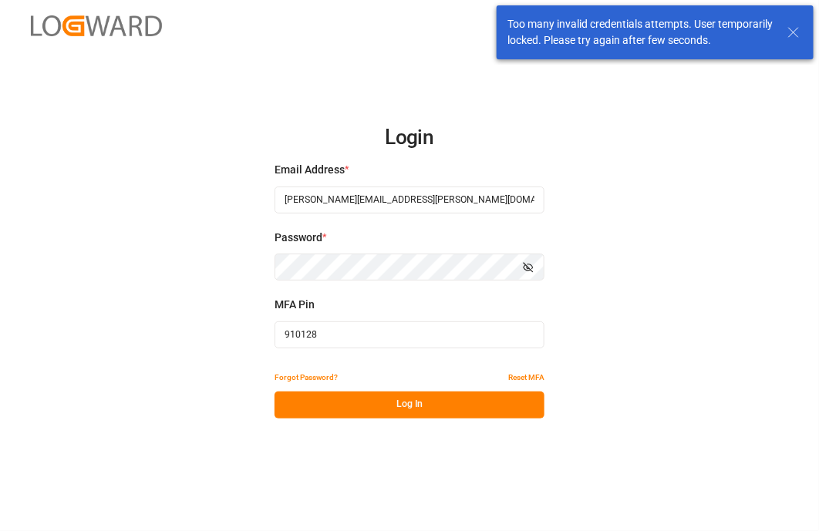
click at [700, 32] on div "Too many invalid credentials attempts. User temporarily locked. Please try agai…" at bounding box center [639, 32] width 265 height 32
click at [700, 30] on div "Too many invalid credentials attempts. User temporarily locked. Please try agai…" at bounding box center [639, 32] width 265 height 32
drag, startPoint x: 668, startPoint y: 63, endPoint x: 636, endPoint y: 34, distance: 43.7
click at [636, 34] on div "Too many invalid credentials attempts. User temporarily locked. Please try agai…" at bounding box center [655, 32] width 328 height 65
click at [636, 34] on div "Too many invalid credentials attempts. User temporarily locked. Please try agai…" at bounding box center [639, 32] width 265 height 32
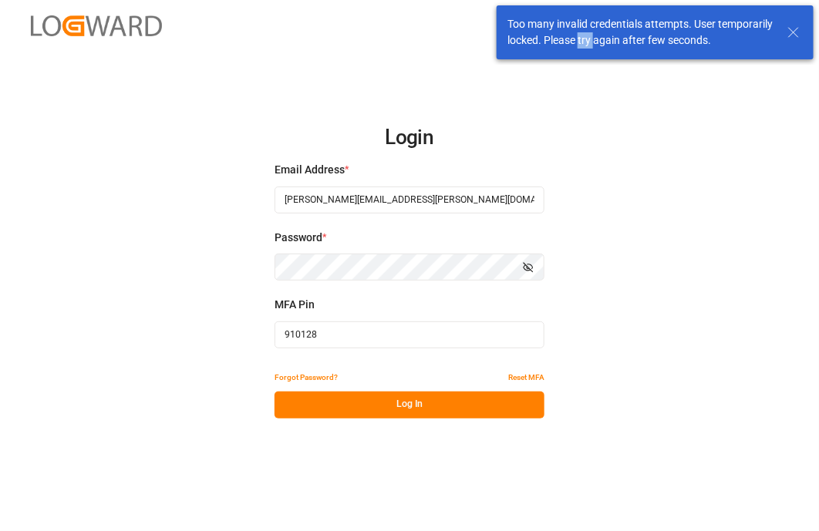
click at [636, 34] on div "Too many invalid credentials attempts. User temporarily locked. Please try agai…" at bounding box center [639, 32] width 265 height 32
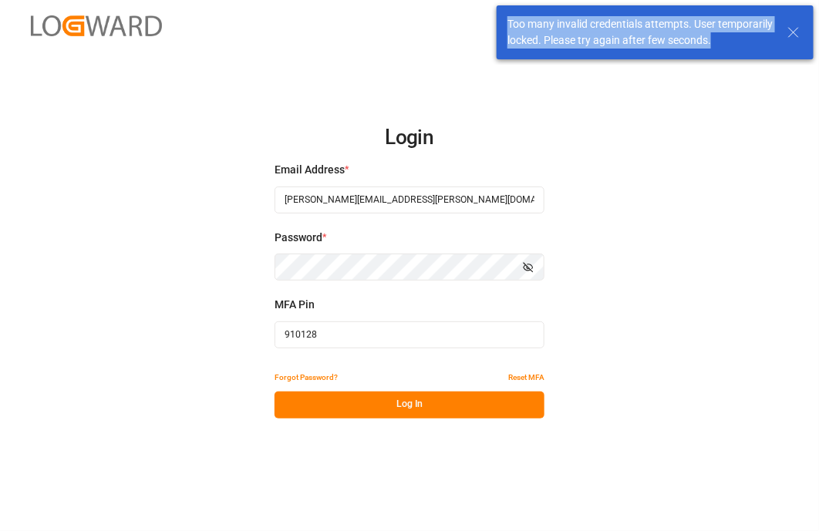
click at [636, 34] on div "Too many invalid credentials attempts. User temporarily locked. Please try agai…" at bounding box center [639, 32] width 265 height 32
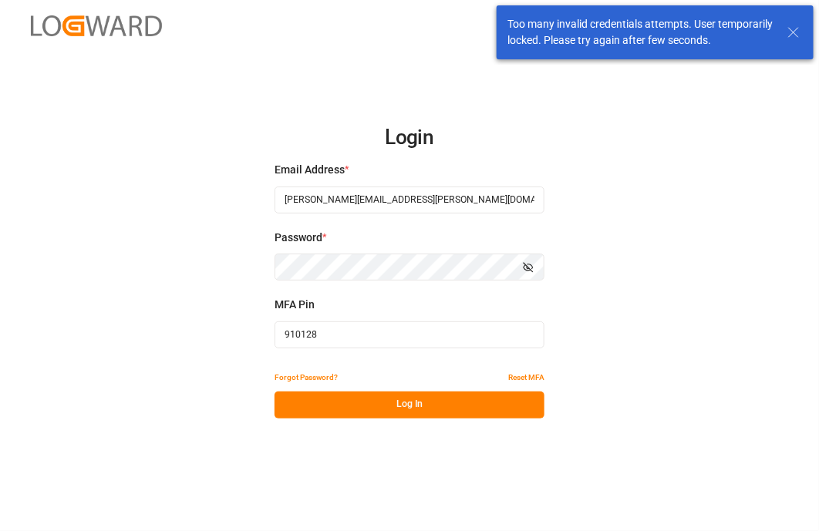
drag, startPoint x: 636, startPoint y: 34, endPoint x: 709, endPoint y: 379, distance: 353.0
click at [709, 379] on div "Login Email Address * shaini.ghorai@logward.com Password * Show password MFA Pi…" at bounding box center [409, 265] width 819 height 531
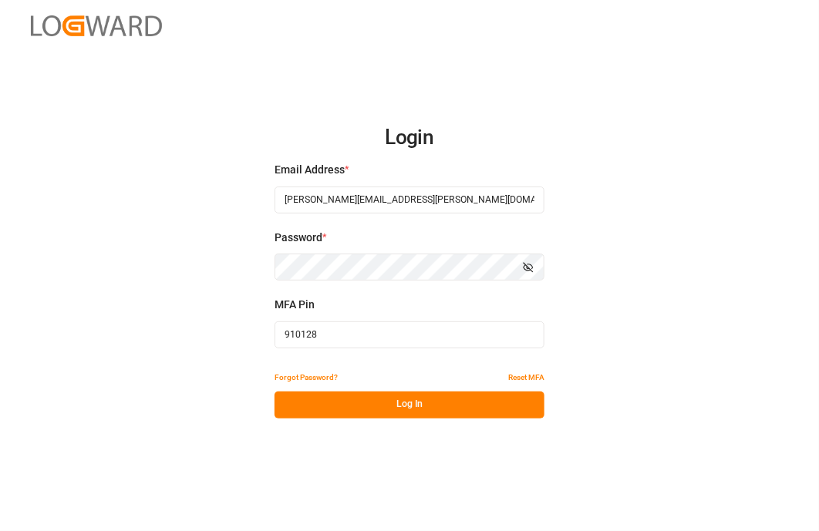
click at [342, 341] on input "910128" at bounding box center [409, 334] width 270 height 27
type input "9"
paste input "262696"
type input "262696"
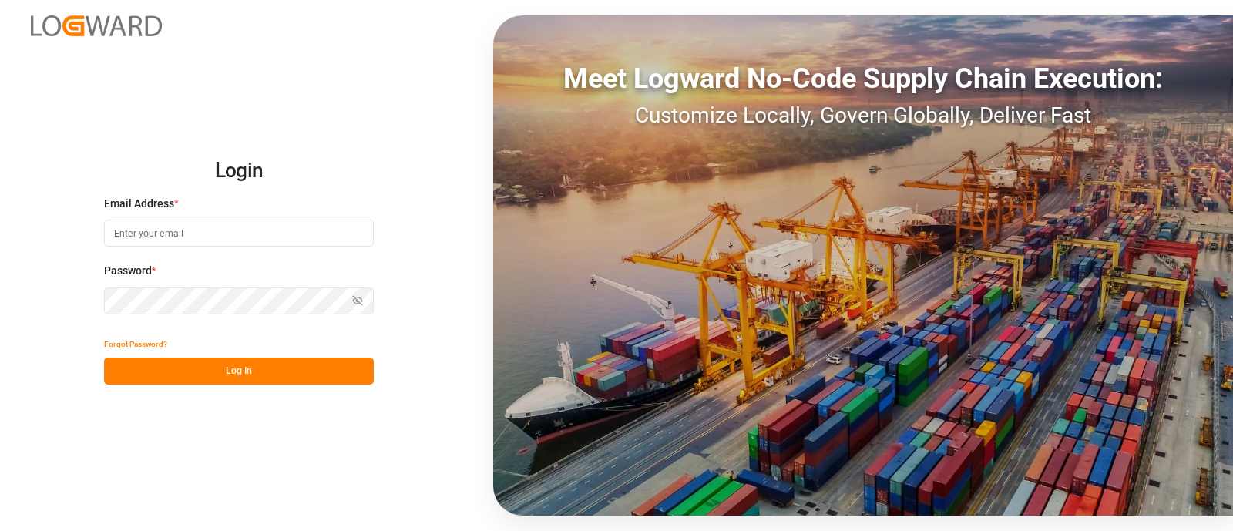
click at [200, 240] on input at bounding box center [239, 233] width 270 height 27
click at [315, 134] on div "Login Email Address * Email is required. Password * Show password Password is r…" at bounding box center [616, 265] width 1233 height 531
click at [296, 228] on input at bounding box center [239, 233] width 270 height 27
type input "[PERSON_NAME][EMAIL_ADDRESS][PERSON_NAME][DOMAIN_NAME]"
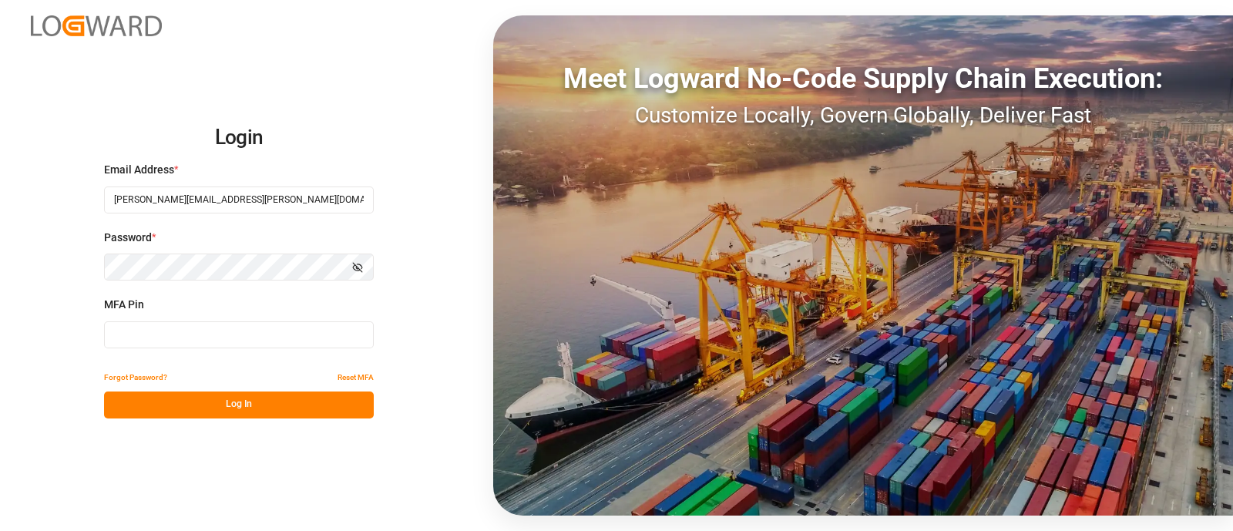
click at [259, 329] on input at bounding box center [239, 334] width 270 height 27
click at [194, 328] on input at bounding box center [239, 334] width 270 height 27
paste input "560395"
type input "560395"
click at [359, 372] on button "Reset MFA" at bounding box center [356, 378] width 36 height 27
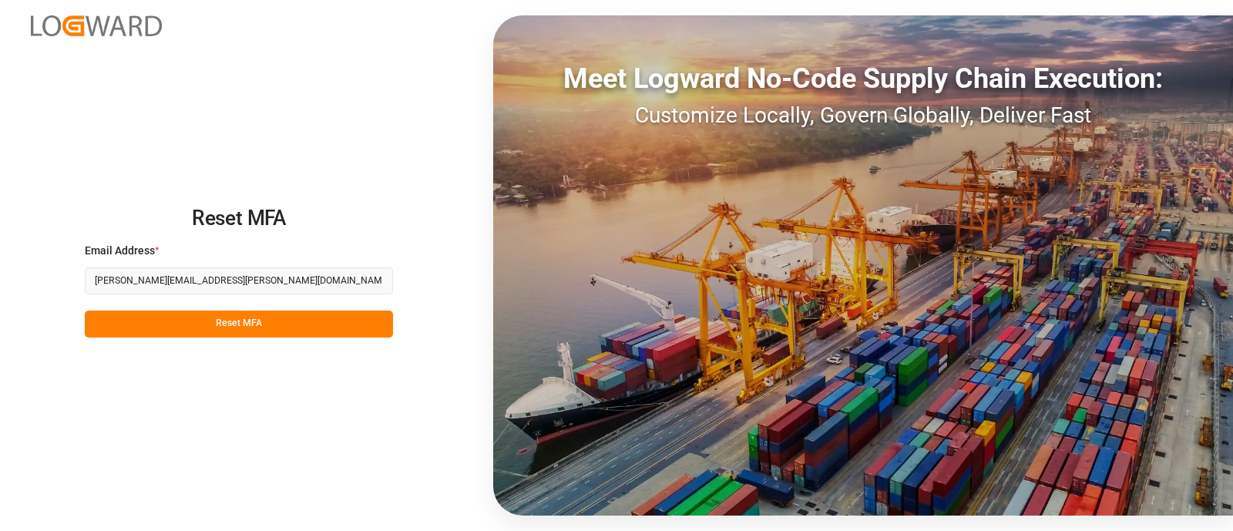
click at [238, 325] on button "Reset MFA" at bounding box center [239, 324] width 308 height 27
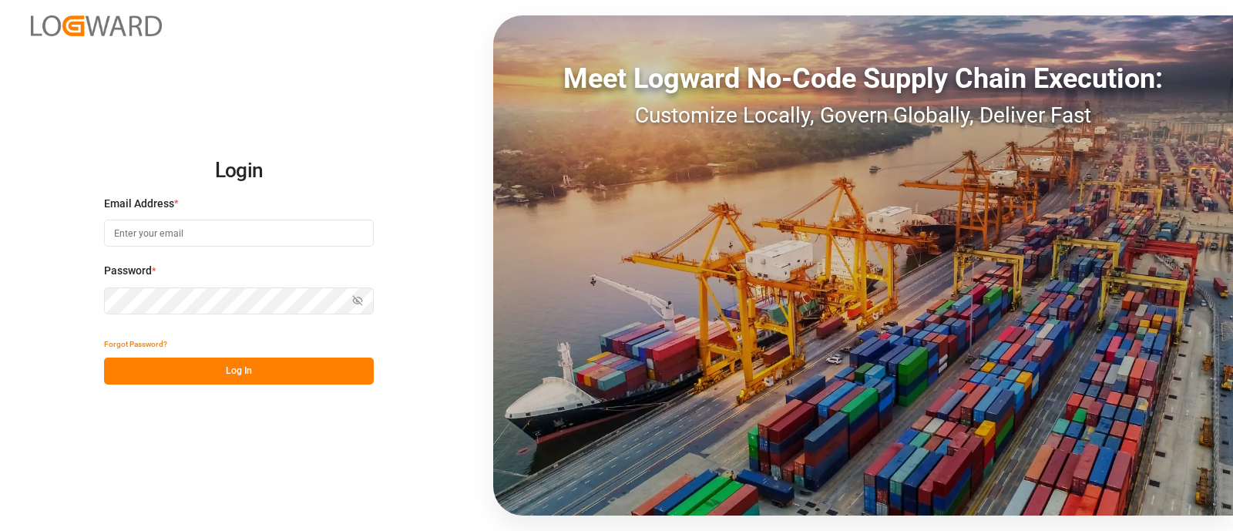
type input "[PERSON_NAME][EMAIL_ADDRESS][PERSON_NAME][DOMAIN_NAME]"
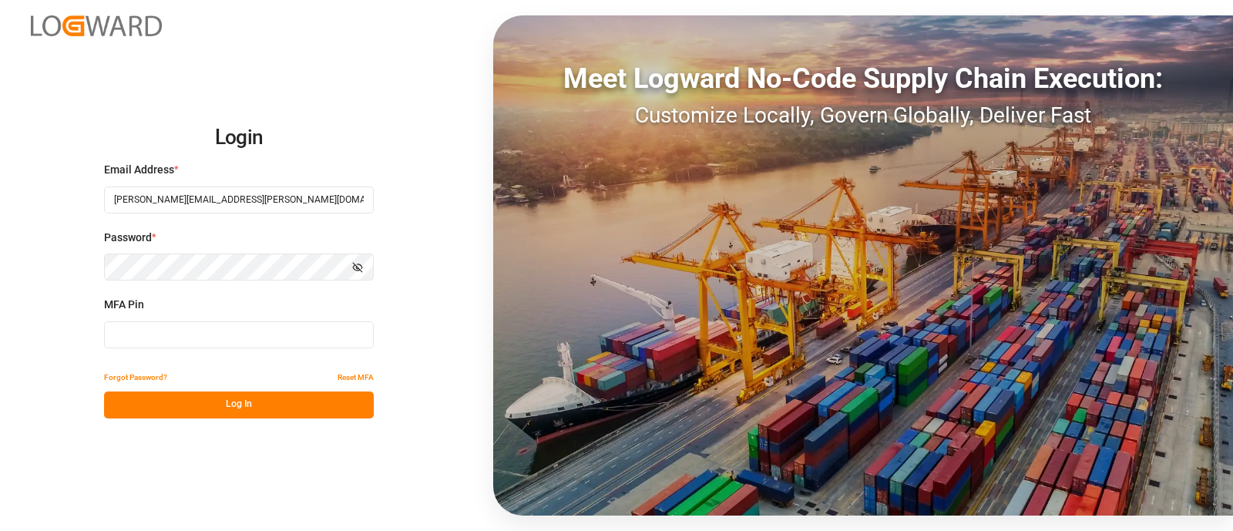
click at [216, 339] on input at bounding box center [239, 334] width 270 height 27
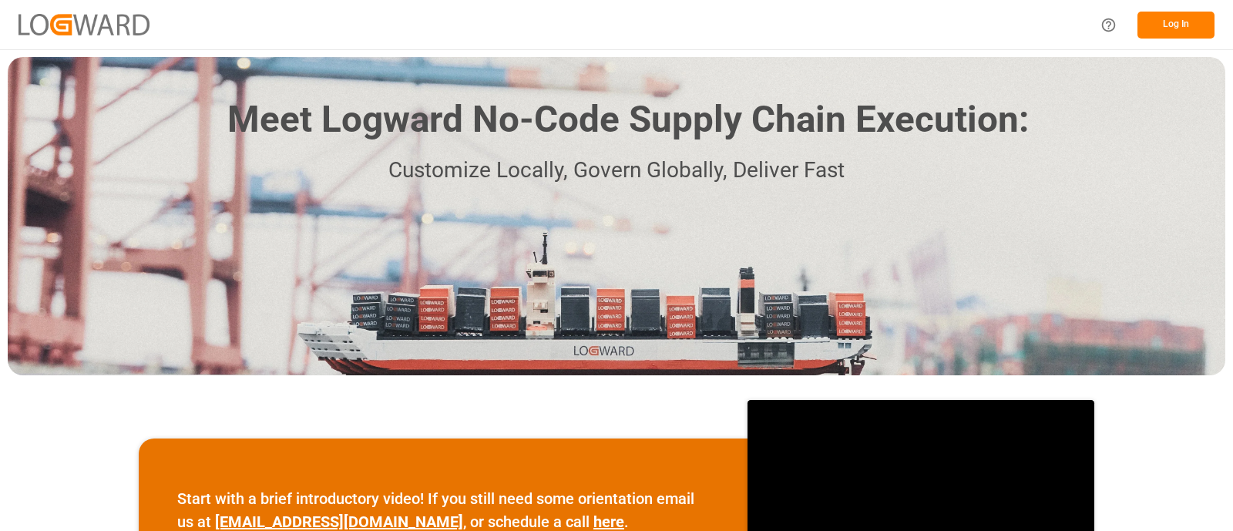
click at [1191, 20] on button "Log In" at bounding box center [1176, 25] width 77 height 27
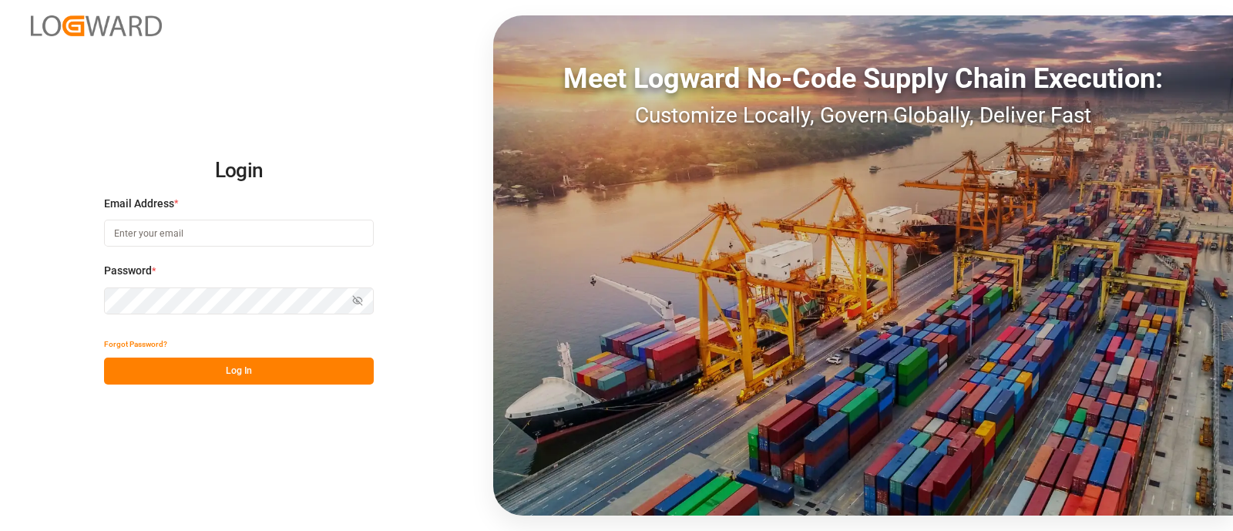
type input "[PERSON_NAME][EMAIL_ADDRESS][PERSON_NAME][DOMAIN_NAME]"
click at [200, 241] on input "[PERSON_NAME][EMAIL_ADDRESS][PERSON_NAME][DOMAIN_NAME]" at bounding box center [239, 233] width 270 height 27
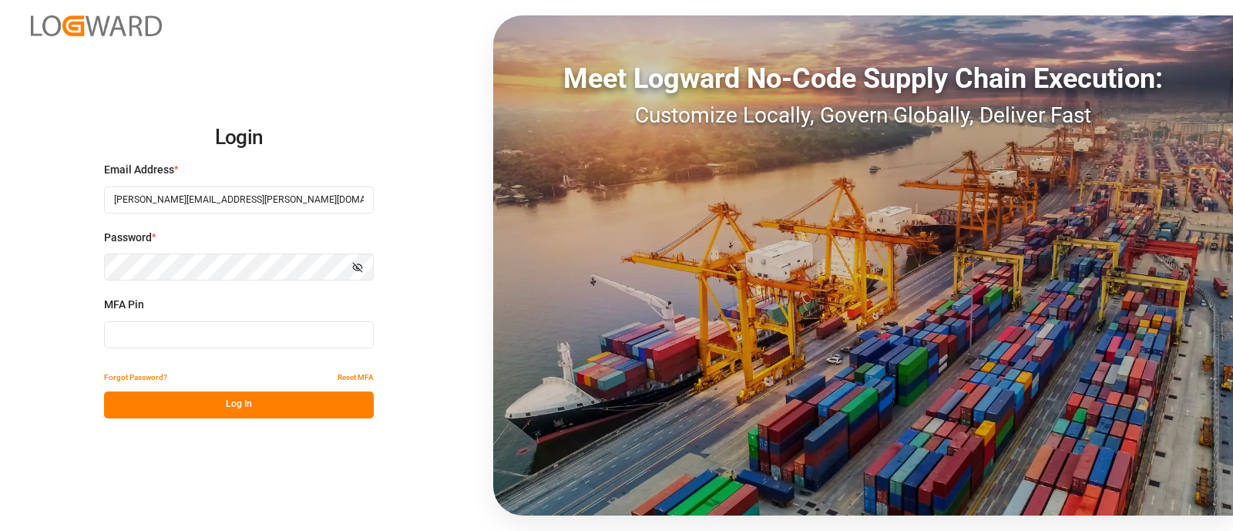
click at [250, 341] on input at bounding box center [239, 334] width 270 height 27
click at [352, 378] on button "Reset MFA" at bounding box center [356, 378] width 36 height 27
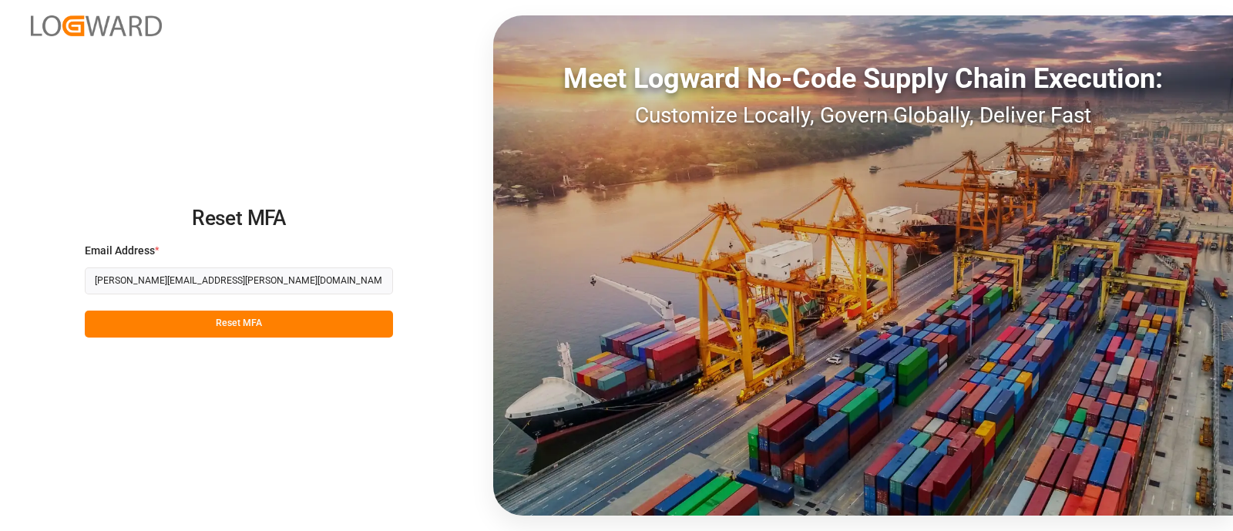
click at [204, 323] on button "Reset MFA" at bounding box center [239, 324] width 308 height 27
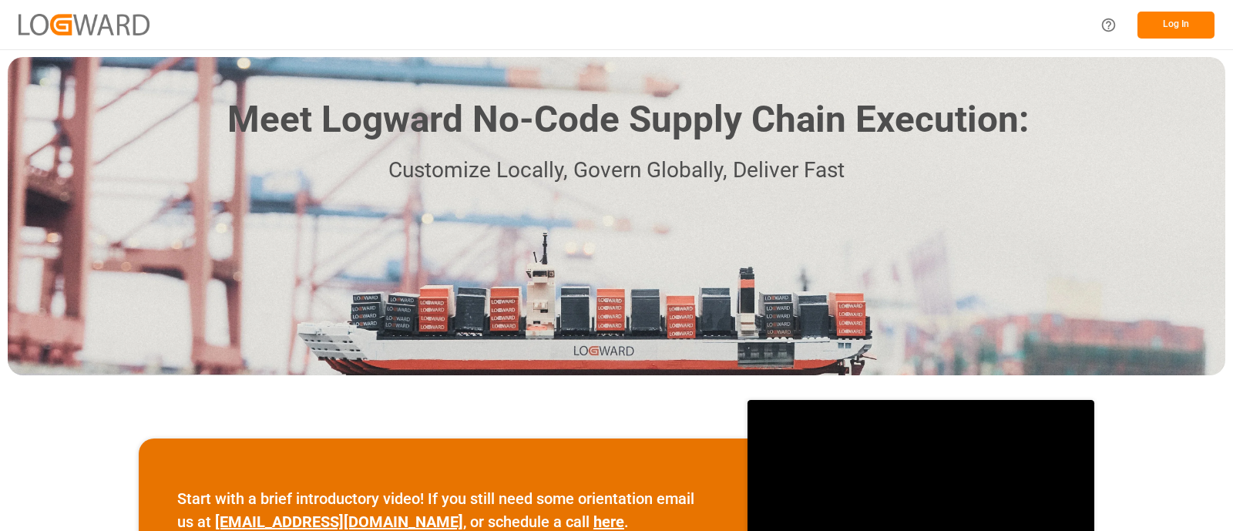
click at [1161, 29] on button "Log In" at bounding box center [1176, 25] width 77 height 27
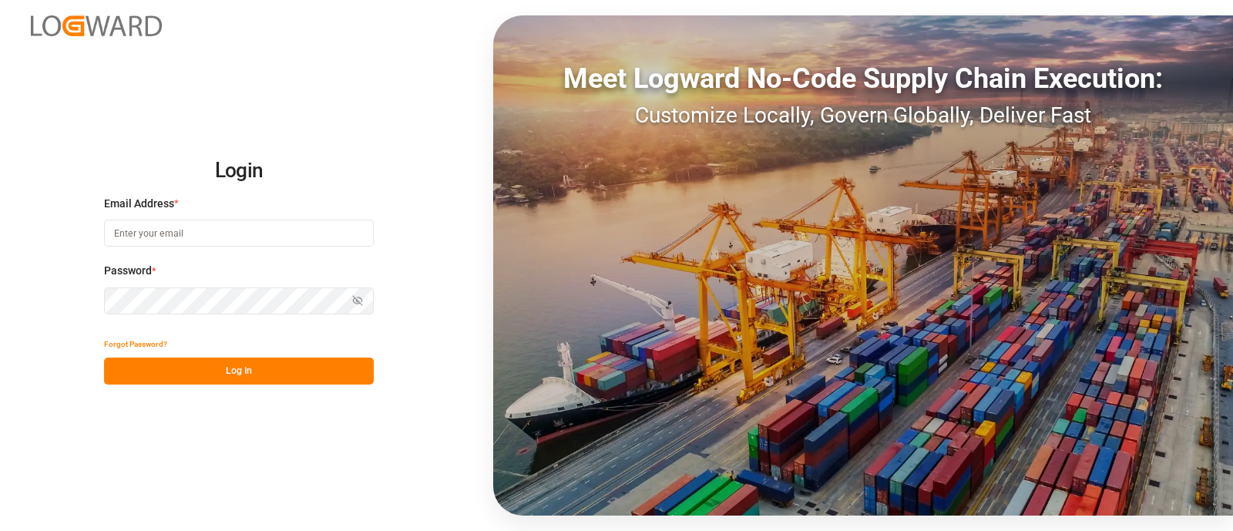
click at [150, 235] on input at bounding box center [239, 233] width 270 height 27
type input "shaini.ghorai@logward.com"
click at [355, 306] on icon "button" at bounding box center [357, 300] width 11 height 11
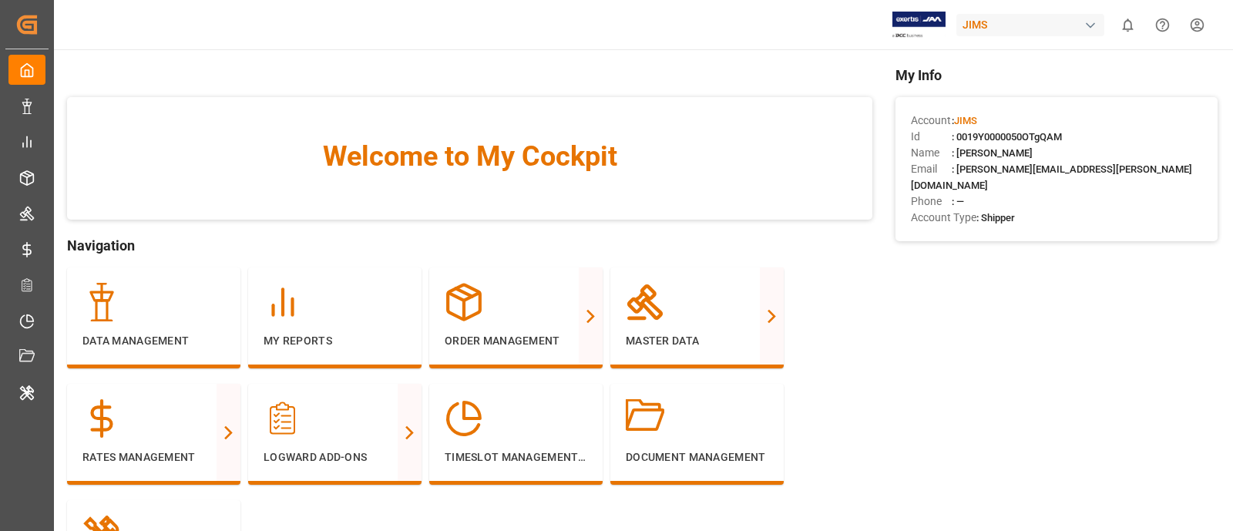
click at [1064, 27] on div "JIMS" at bounding box center [1031, 25] width 148 height 22
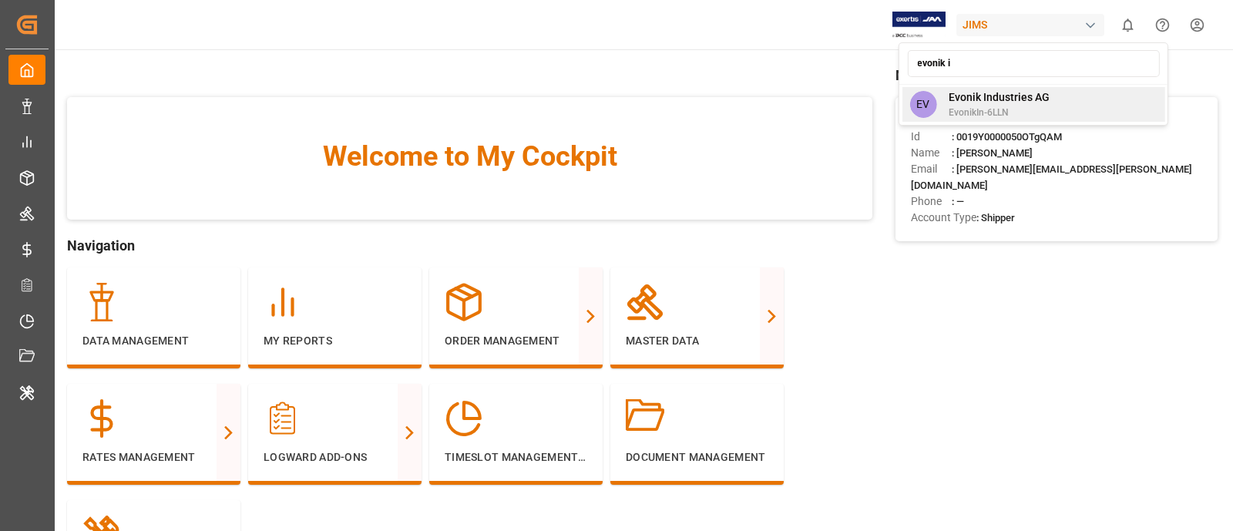
type input "evonik i"
click at [1020, 104] on span "Evonik Industries AG" at bounding box center [999, 97] width 101 height 16
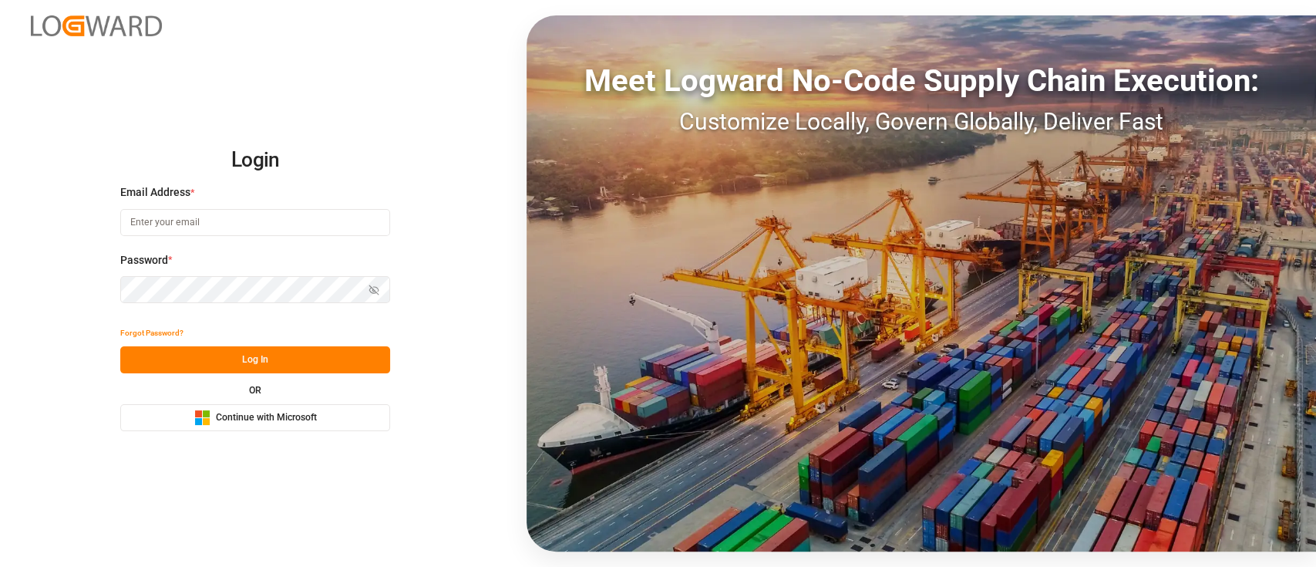
click at [197, 421] on rect at bounding box center [198, 421] width 7 height 7
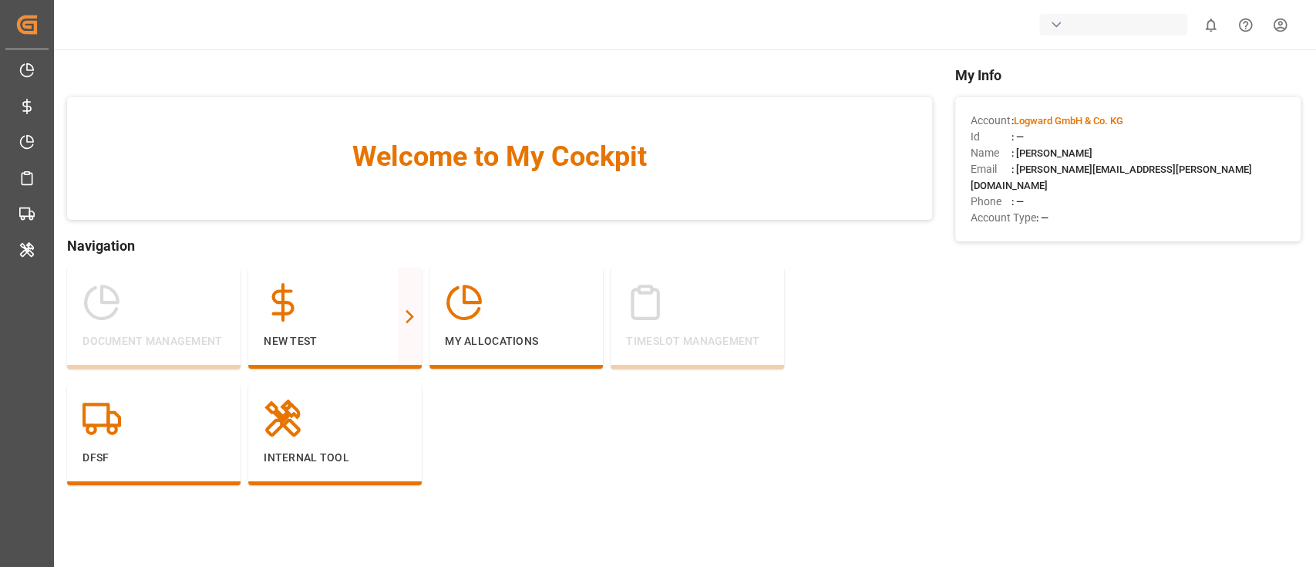
click at [1061, 28] on div "button" at bounding box center [1055, 24] width 15 height 15
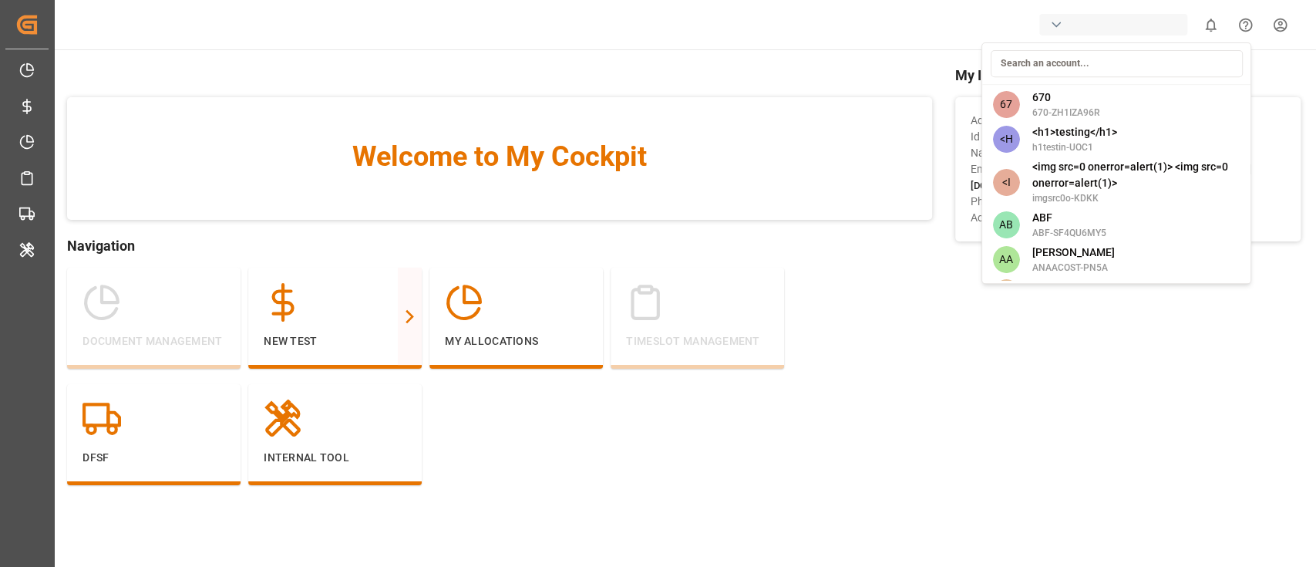
click at [1082, 32] on html "Created by potrace 1.15, written by [PERSON_NAME] [DATE]-[DATE] Created by potr…" at bounding box center [658, 283] width 1316 height 567
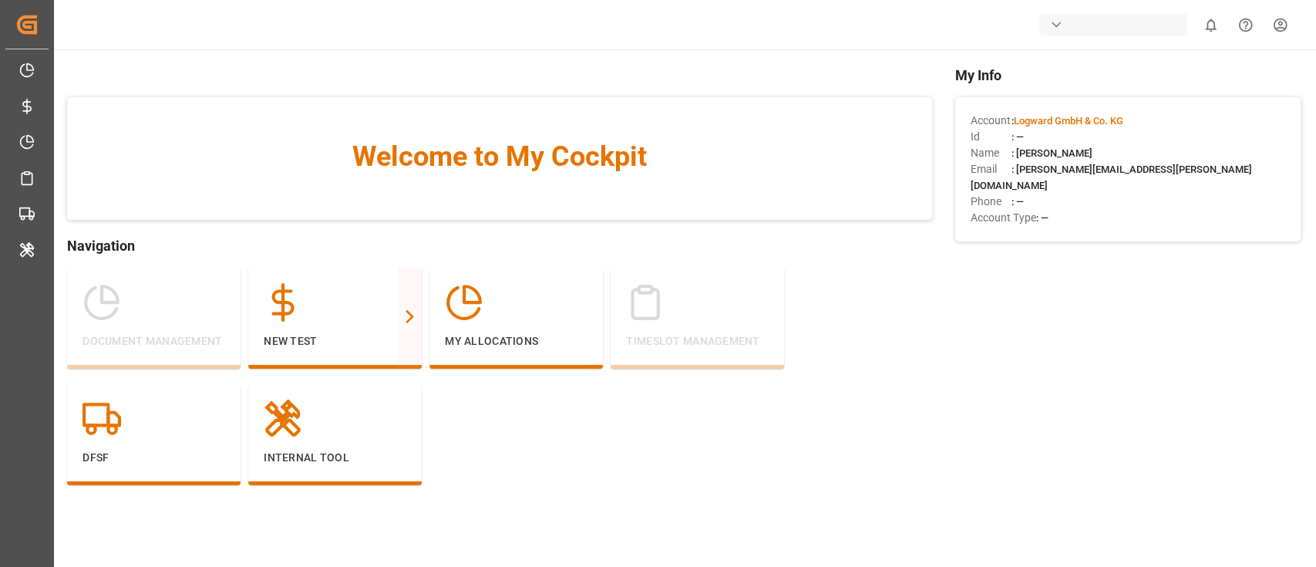
click at [1075, 22] on div "button" at bounding box center [1113, 25] width 148 height 22
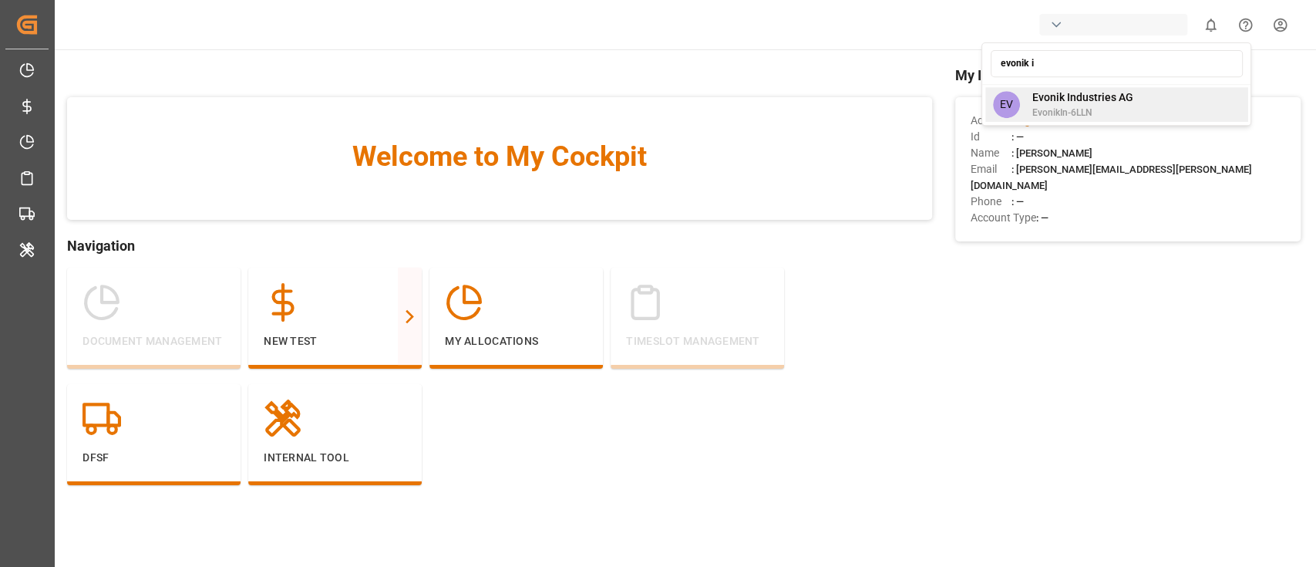
type input "evonik i"
click at [1038, 109] on span "EvonikIn-6LLN" at bounding box center [1081, 113] width 101 height 14
